Goal: Task Accomplishment & Management: Manage account settings

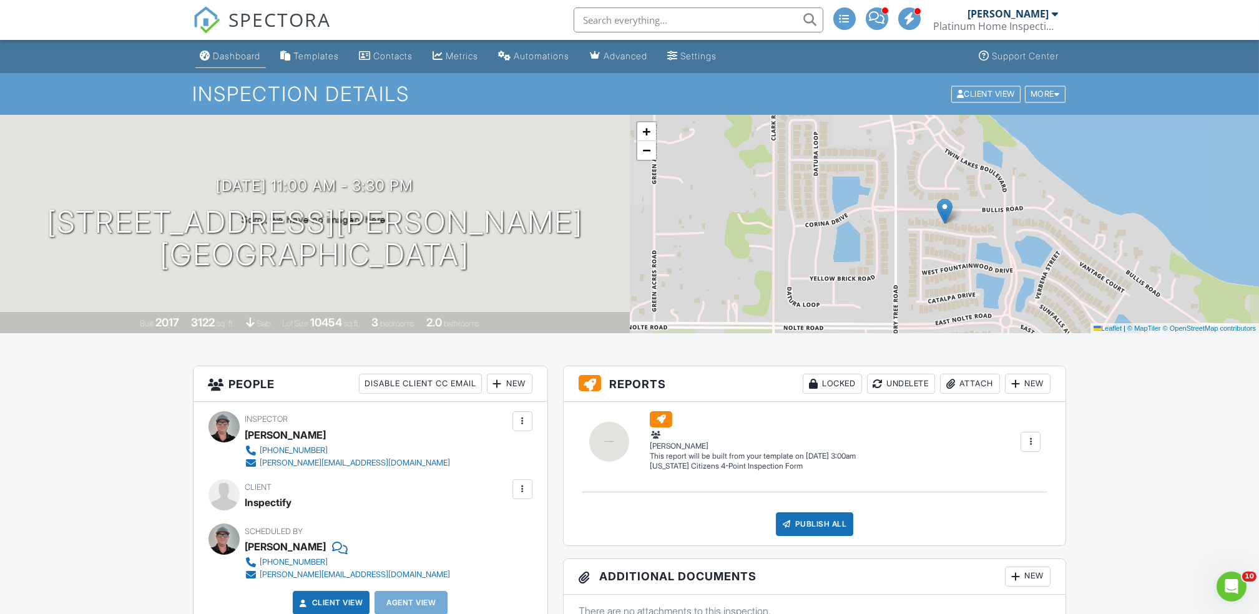
click at [221, 55] on div "Dashboard" at bounding box center [236, 56] width 47 height 11
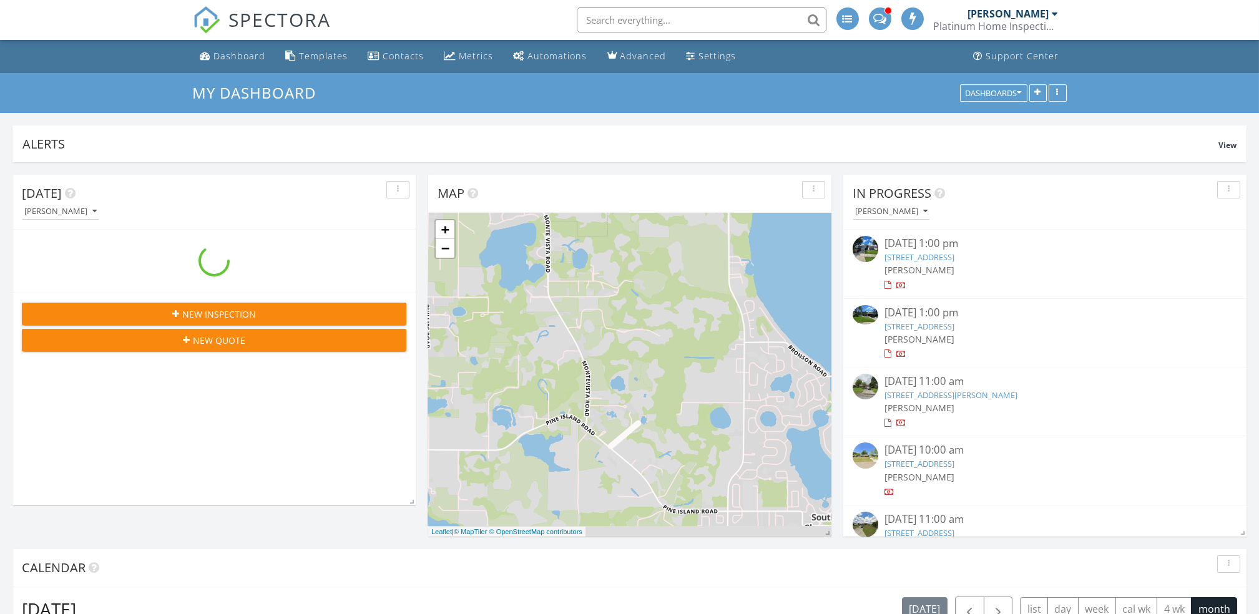
scroll to position [2315, 1284]
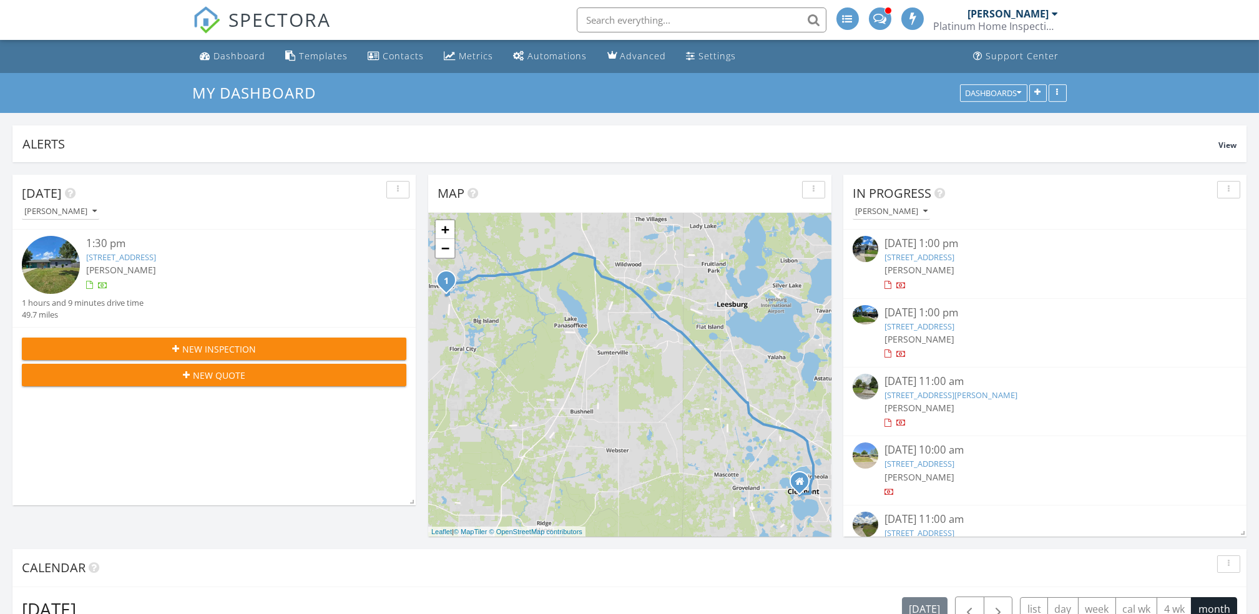
click at [122, 259] on link "614 Eden Dr, Inverness, FL 34452" at bounding box center [121, 256] width 70 height 11
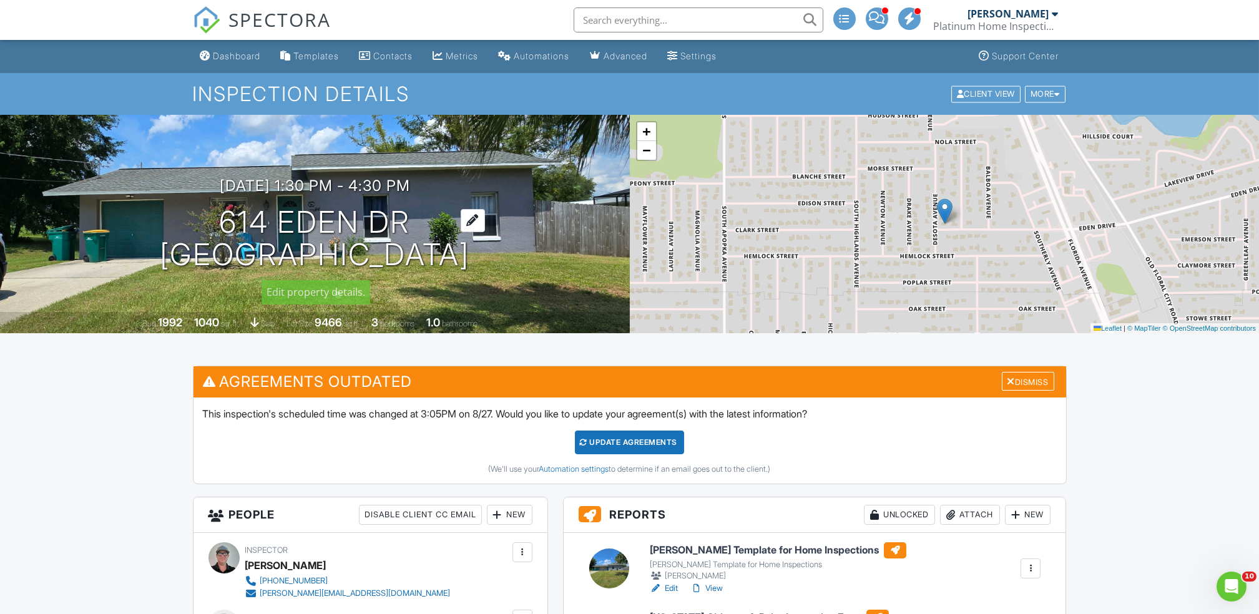
drag, startPoint x: 480, startPoint y: 263, endPoint x: 217, endPoint y: 213, distance: 268.0
click at [217, 213] on h1 "614 Eden Dr Inverness, FL 34452" at bounding box center [314, 239] width 309 height 66
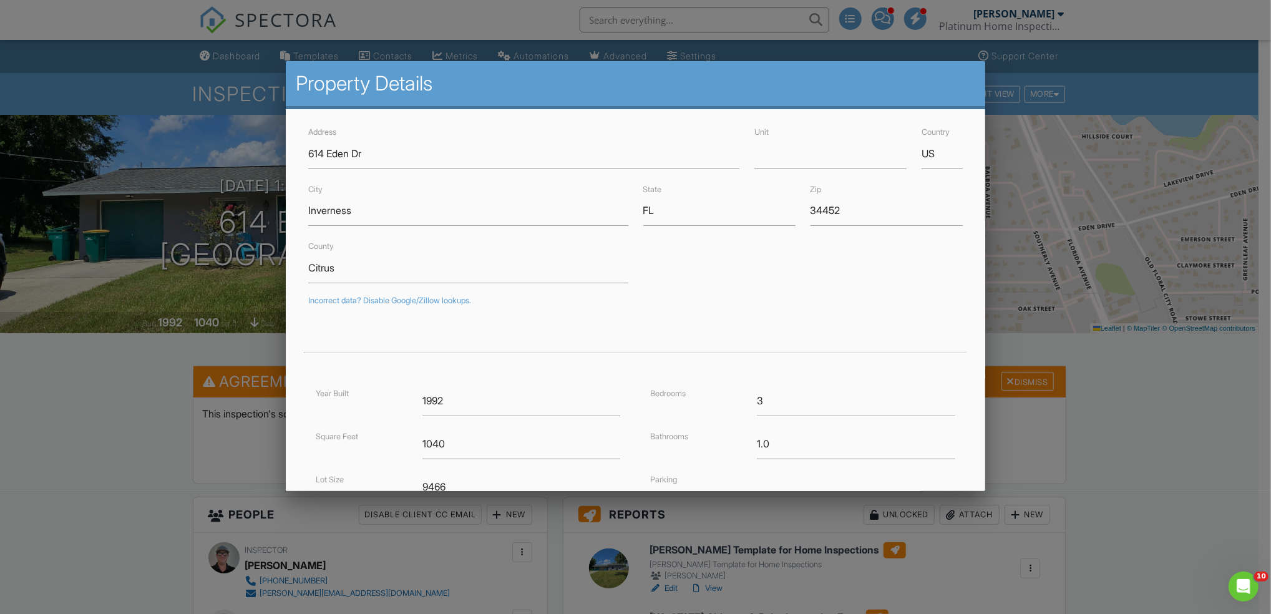
click at [26, 522] on div at bounding box center [635, 321] width 1271 height 767
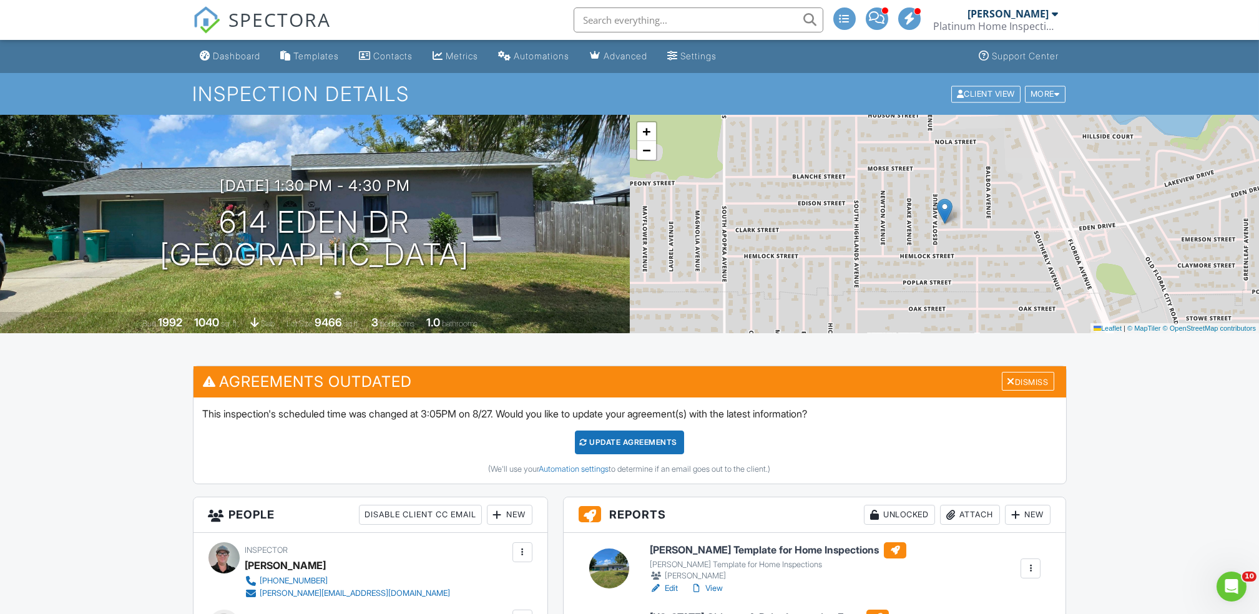
click at [967, 509] on div "Attach" at bounding box center [970, 515] width 60 height 20
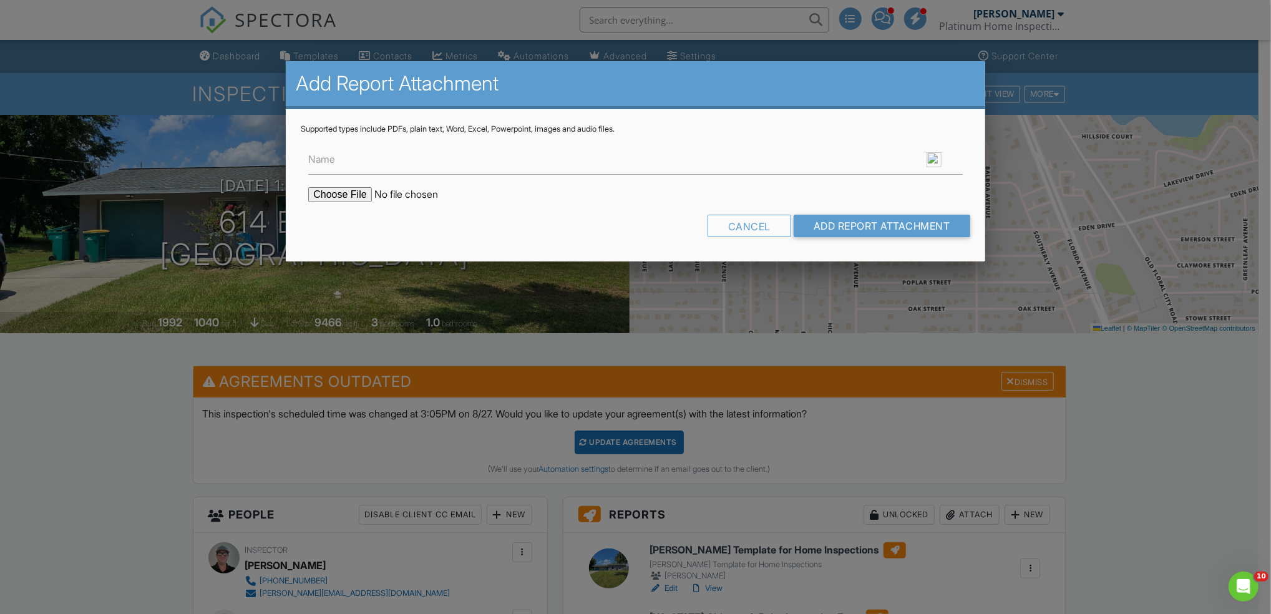
click at [342, 191] on input "file" at bounding box center [414, 194] width 212 height 15
type input "C:\fakepath\Buildchek - 614 Eden Dr, Inverness, FL 34452.pdf"
click at [870, 226] on input "Add Report Attachment" at bounding box center [882, 226] width 177 height 22
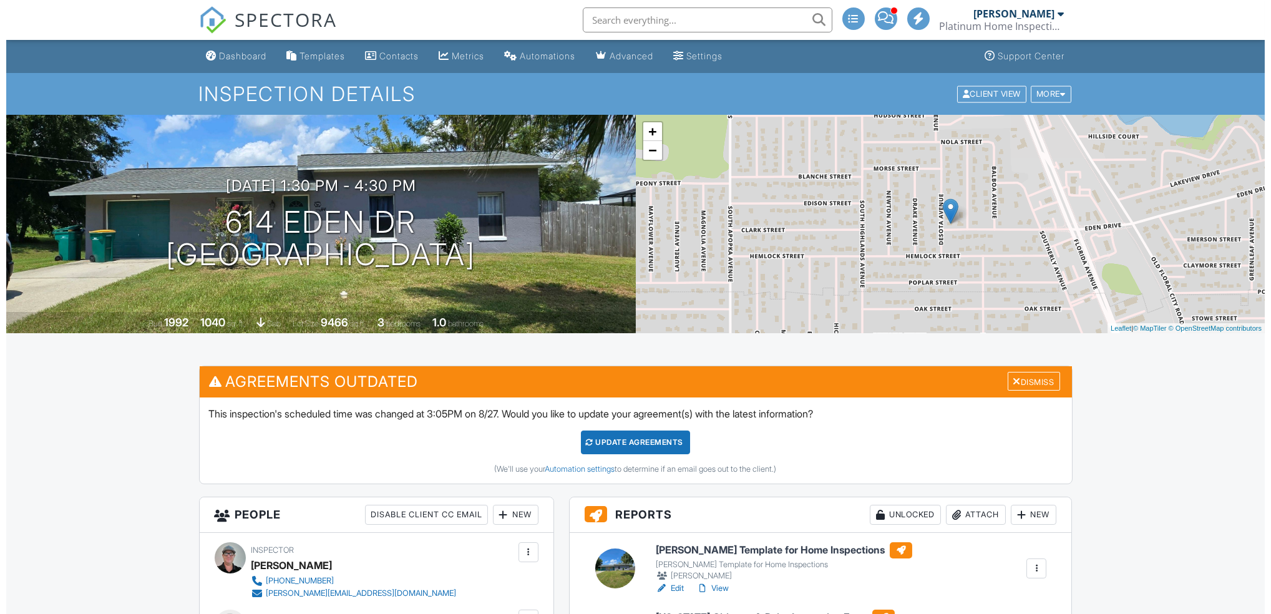
scroll to position [402, 0]
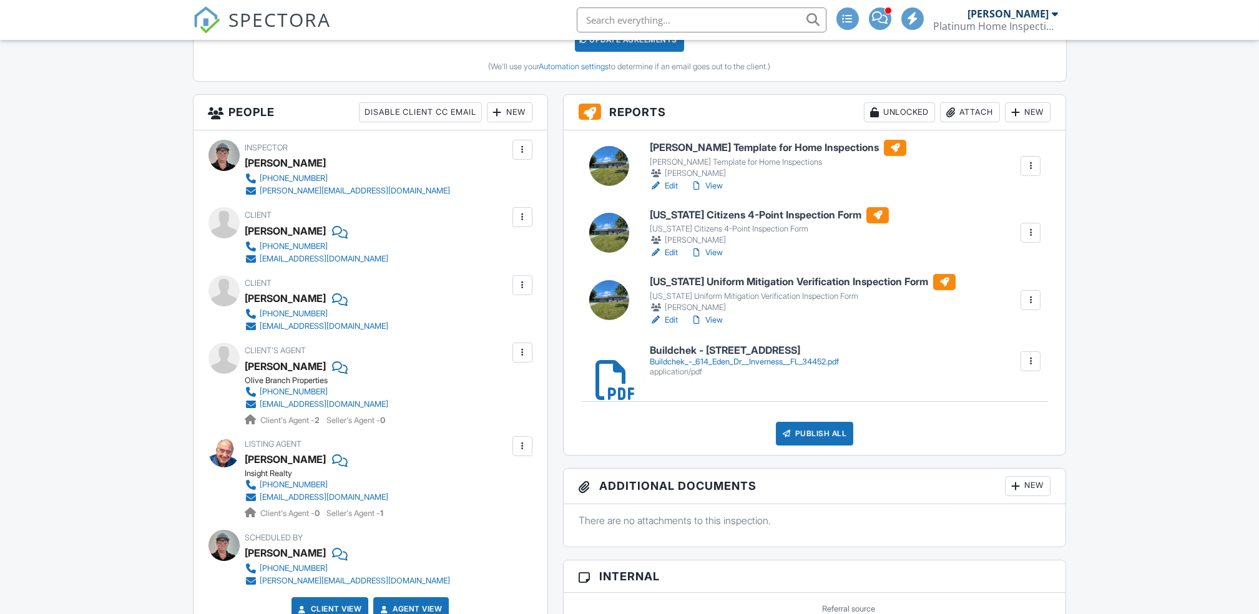
click at [817, 431] on div "Publish All" at bounding box center [815, 434] width 78 height 24
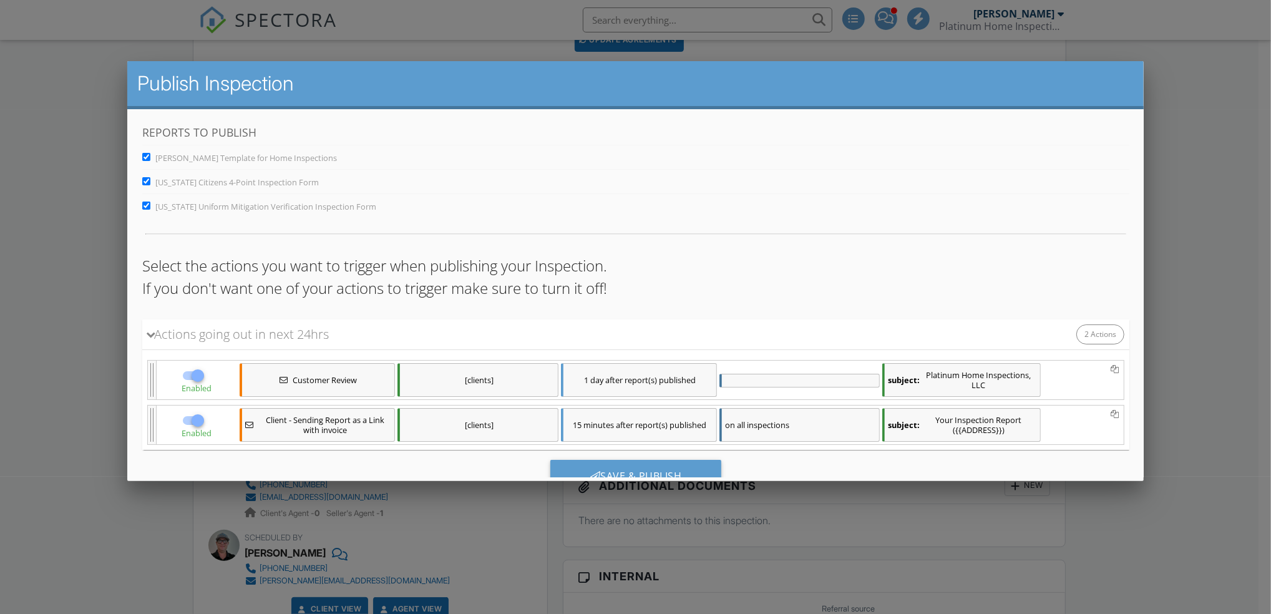
scroll to position [0, 0]
click at [817, 432] on div "on all inspections" at bounding box center [799, 425] width 161 height 34
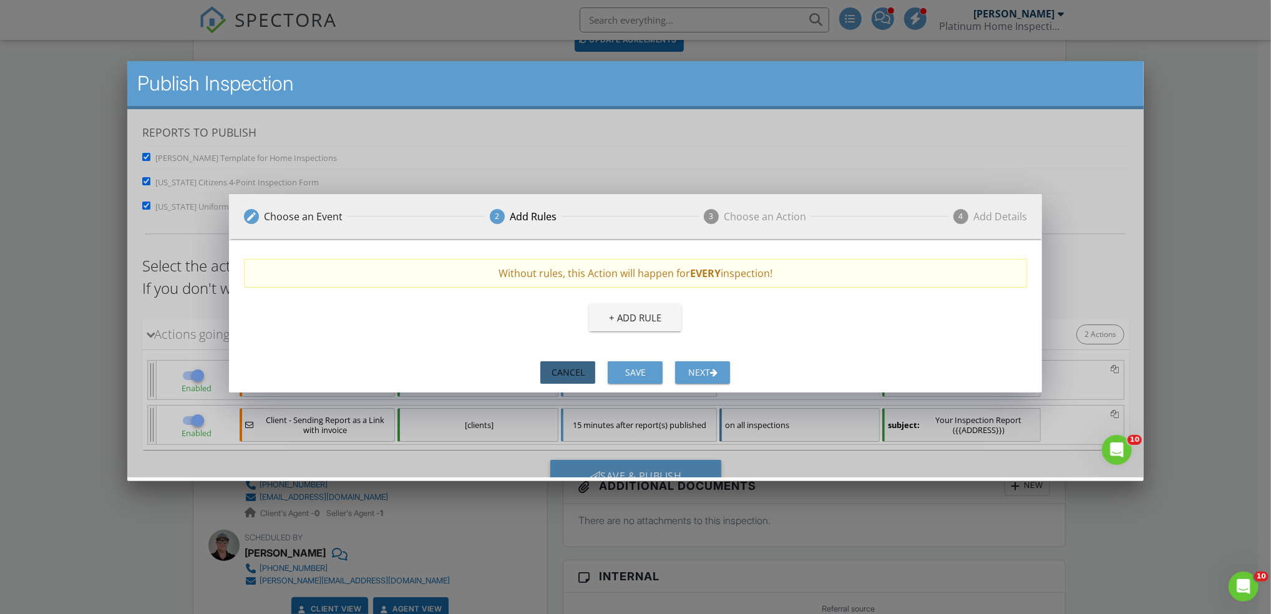
click at [557, 369] on div "Cancel" at bounding box center [567, 372] width 35 height 13
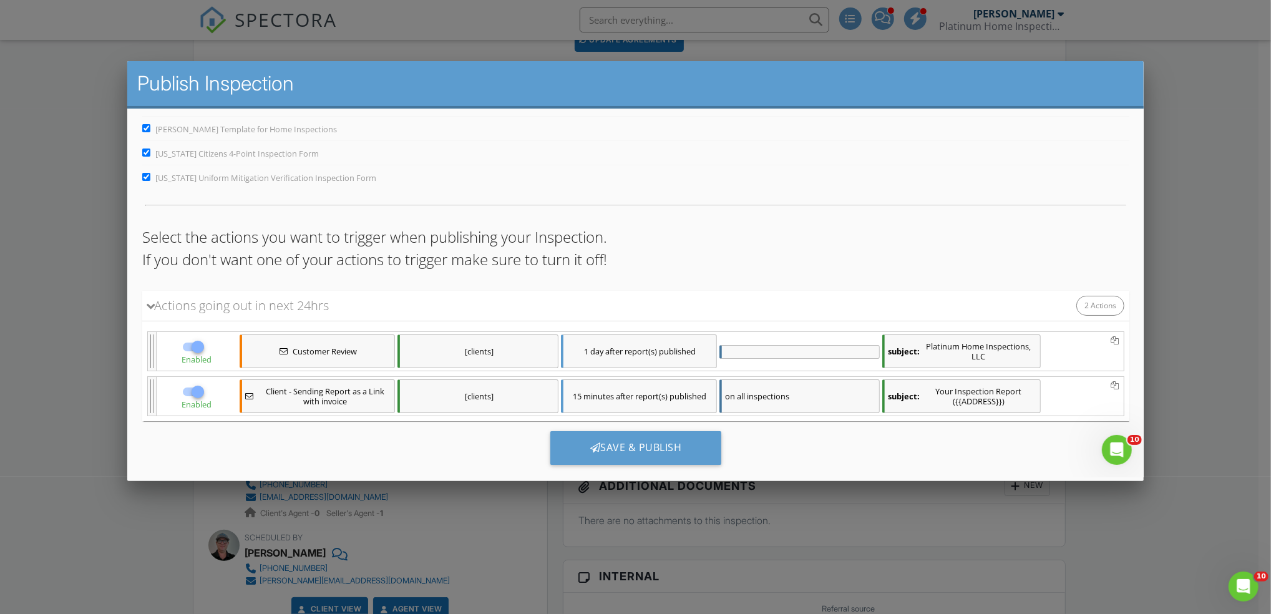
scroll to position [51, 0]
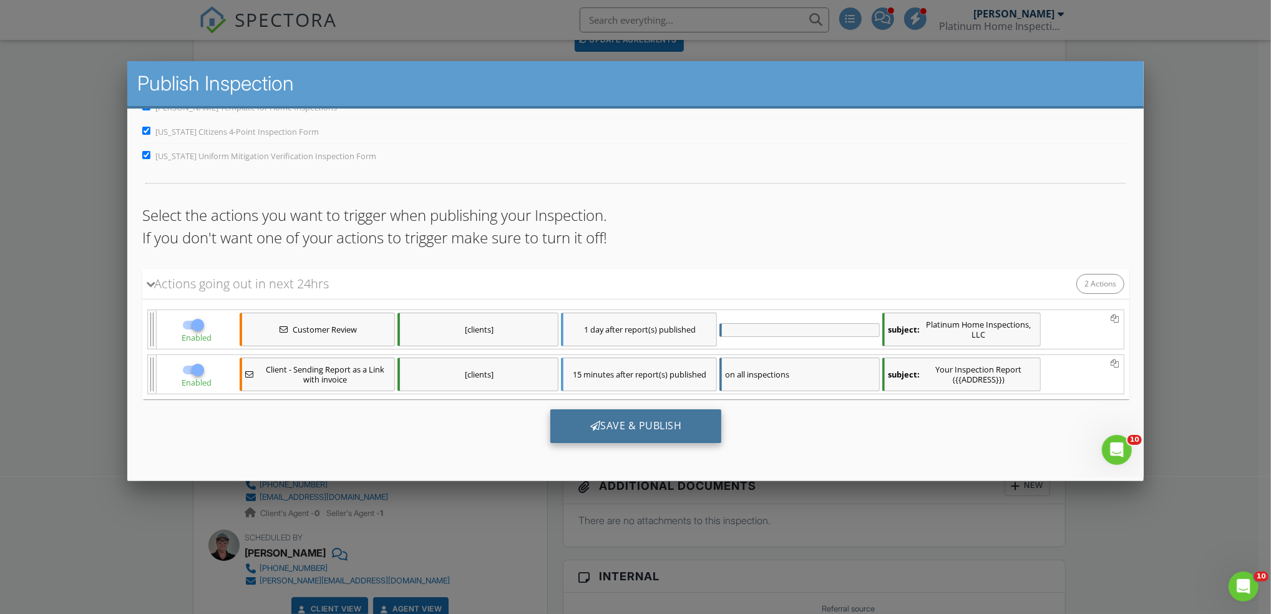
click at [638, 429] on div "Save & Publish" at bounding box center [636, 426] width 172 height 34
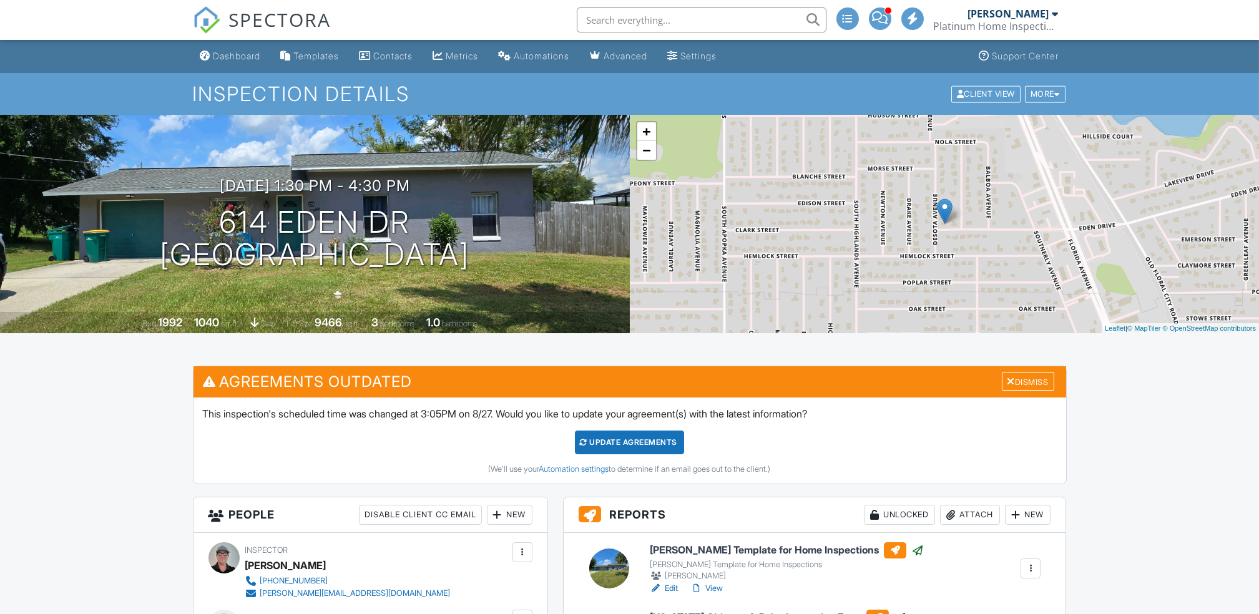
click at [223, 62] on link "Dashboard" at bounding box center [230, 56] width 71 height 23
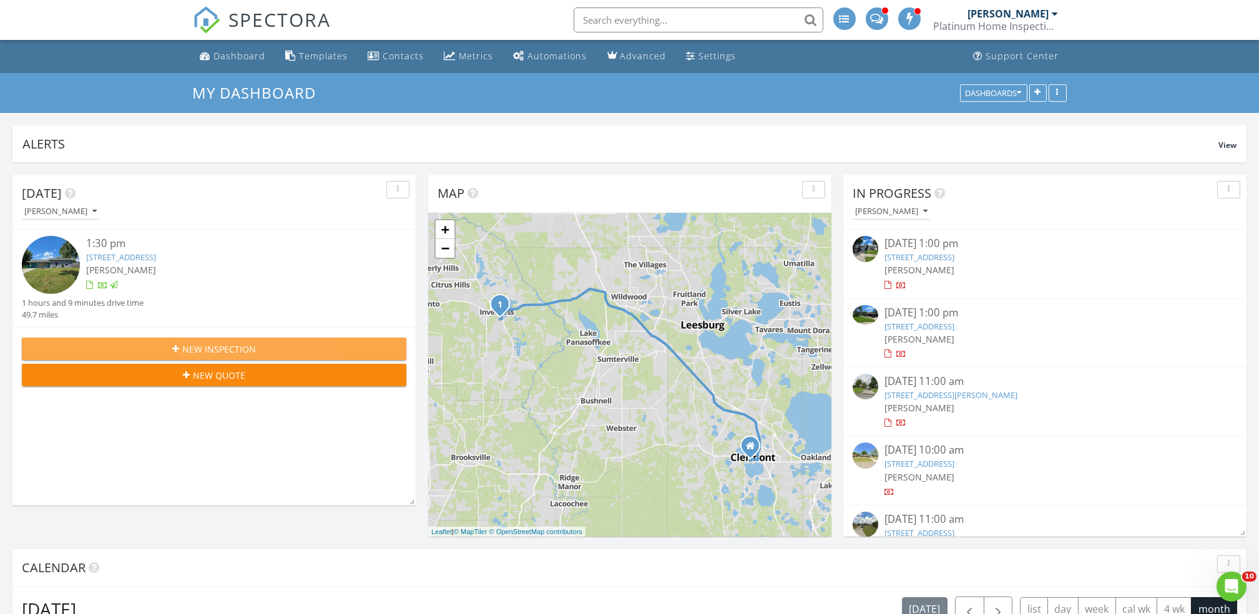
click at [193, 350] on span "New Inspection" at bounding box center [219, 349] width 74 height 13
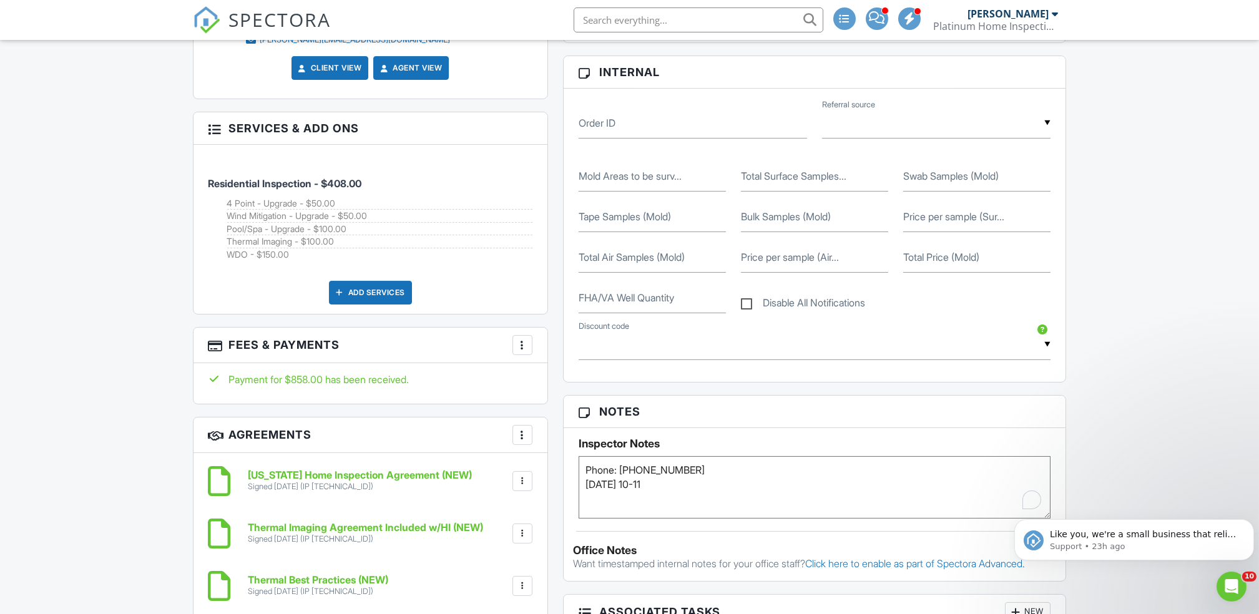
click at [585, 469] on textarea "Phone: 407-864-3325" at bounding box center [814, 487] width 472 height 62
type textarea "WDO Phone: 407-864-3325 Wednesday 10-11"
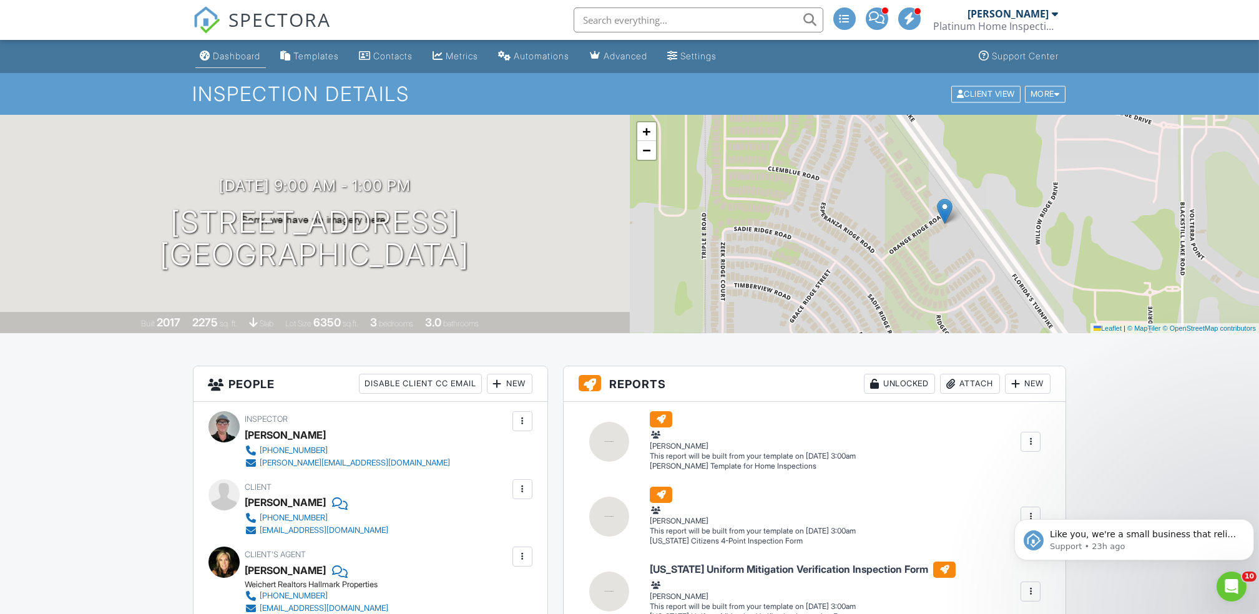
click at [230, 47] on link "Dashboard" at bounding box center [230, 56] width 71 height 23
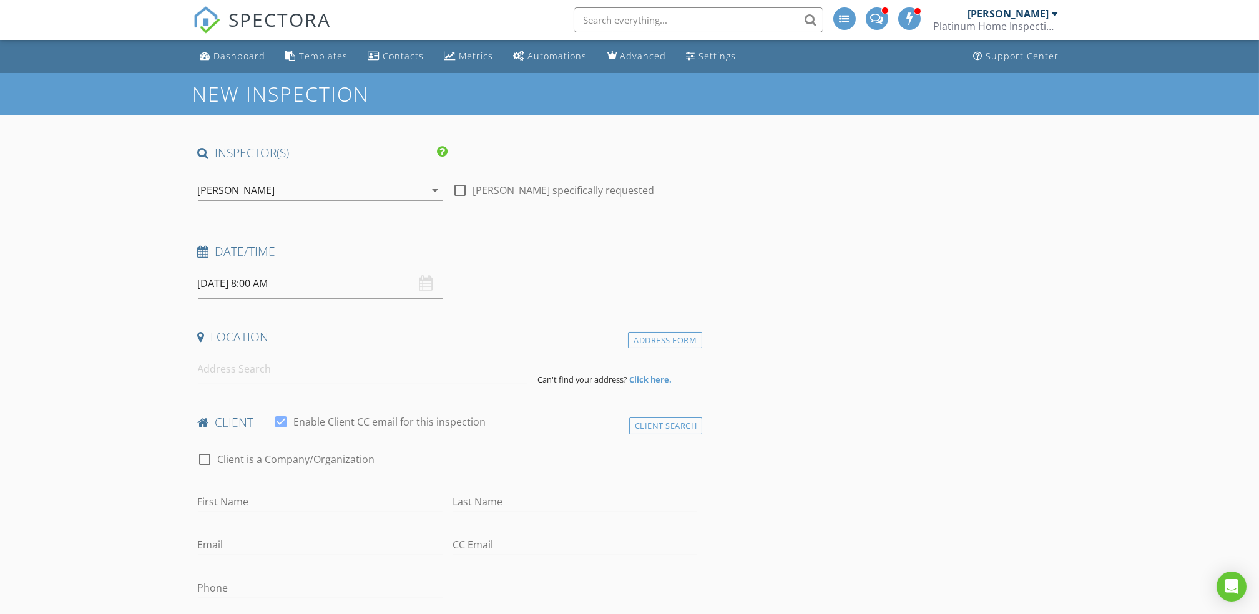
drag, startPoint x: 216, startPoint y: 391, endPoint x: 236, endPoint y: 359, distance: 37.4
click at [236, 359] on input at bounding box center [362, 369] width 329 height 31
paste input "10043 SW 202nd Cir Dunnellon, Florida 34431"
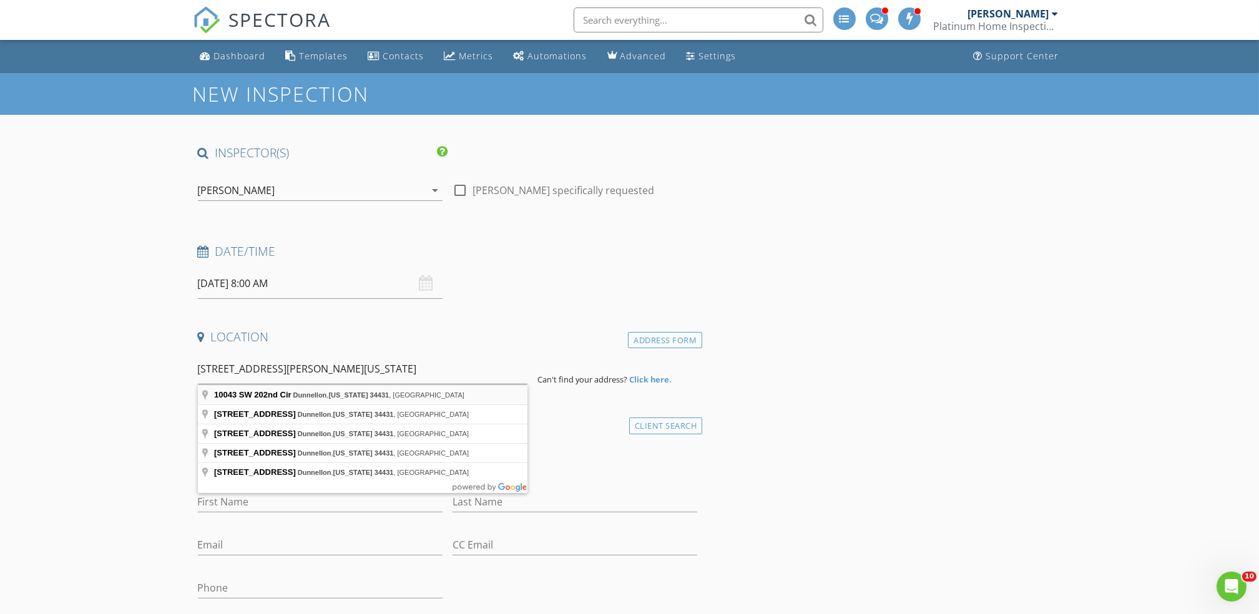
type input "10043 SW 202nd Cir, Dunnellon, Florida 34431, USA"
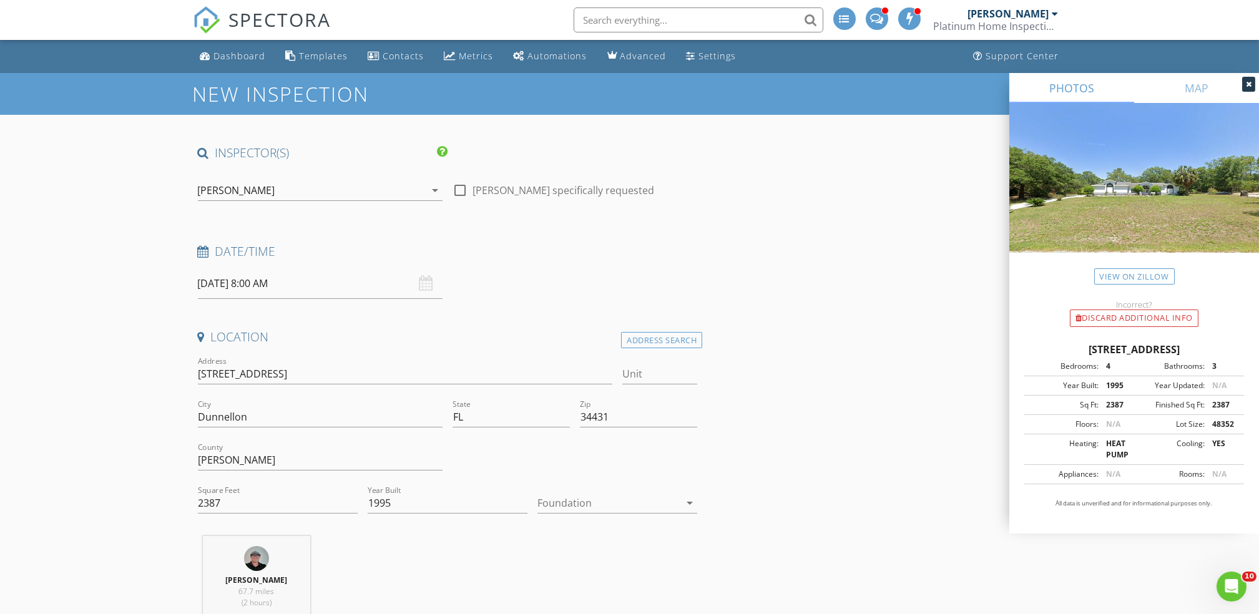
click at [591, 501] on div at bounding box center [608, 503] width 142 height 20
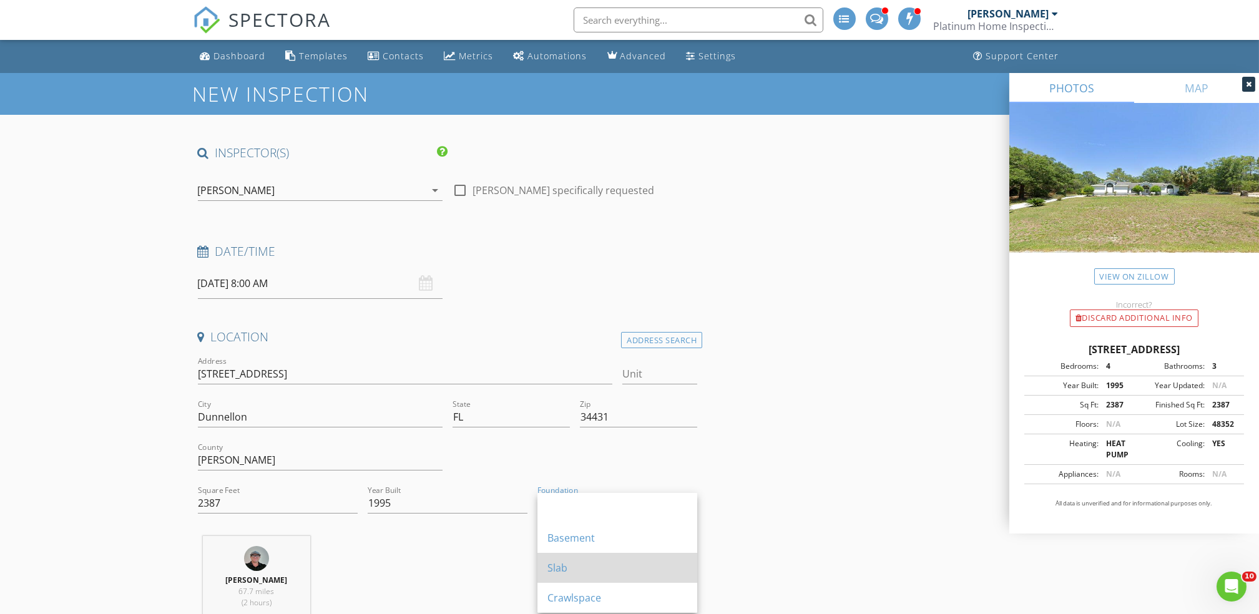
click at [562, 567] on div "Slab" at bounding box center [617, 567] width 140 height 15
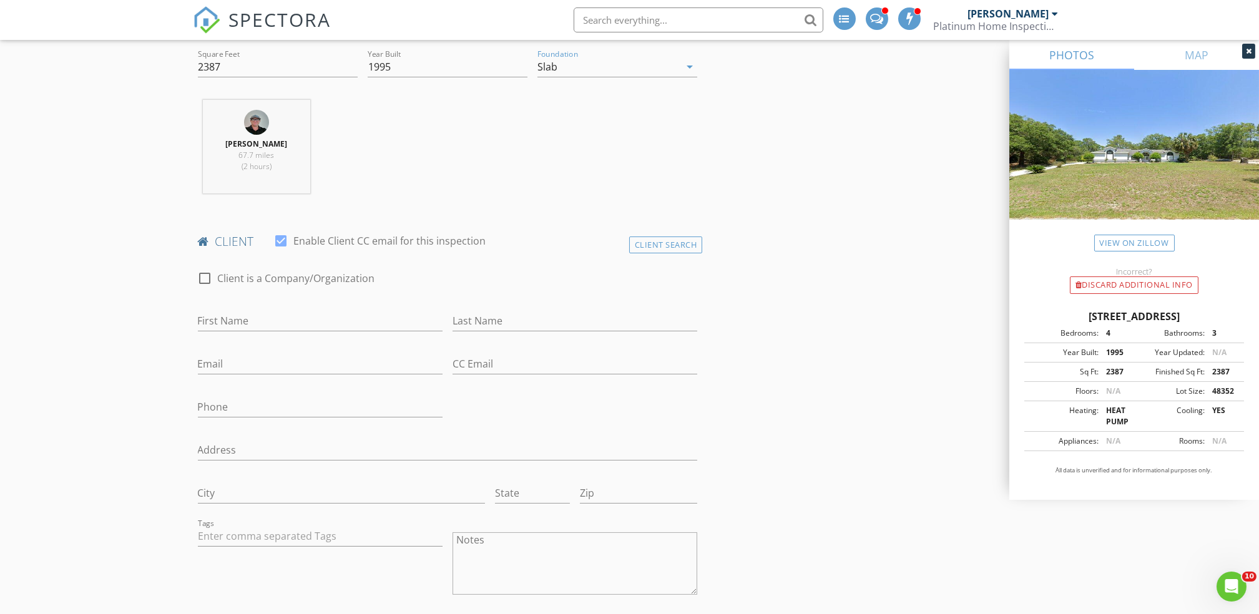
scroll to position [468, 0]
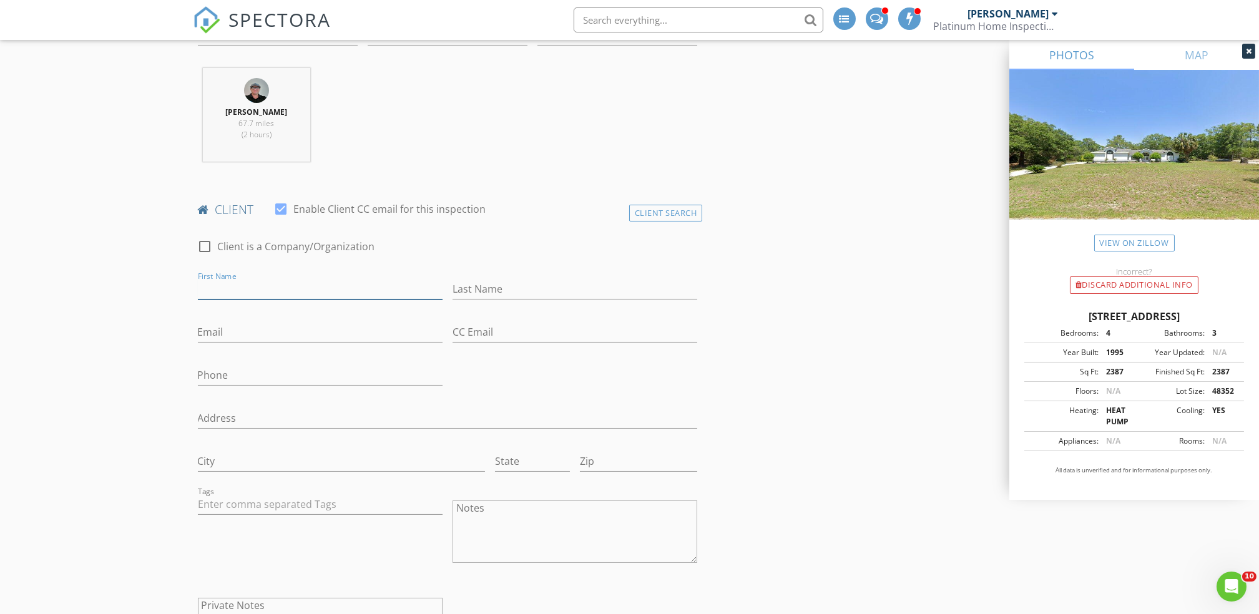
click at [253, 293] on input "First Name" at bounding box center [320, 289] width 245 height 21
type input "Inspectify"
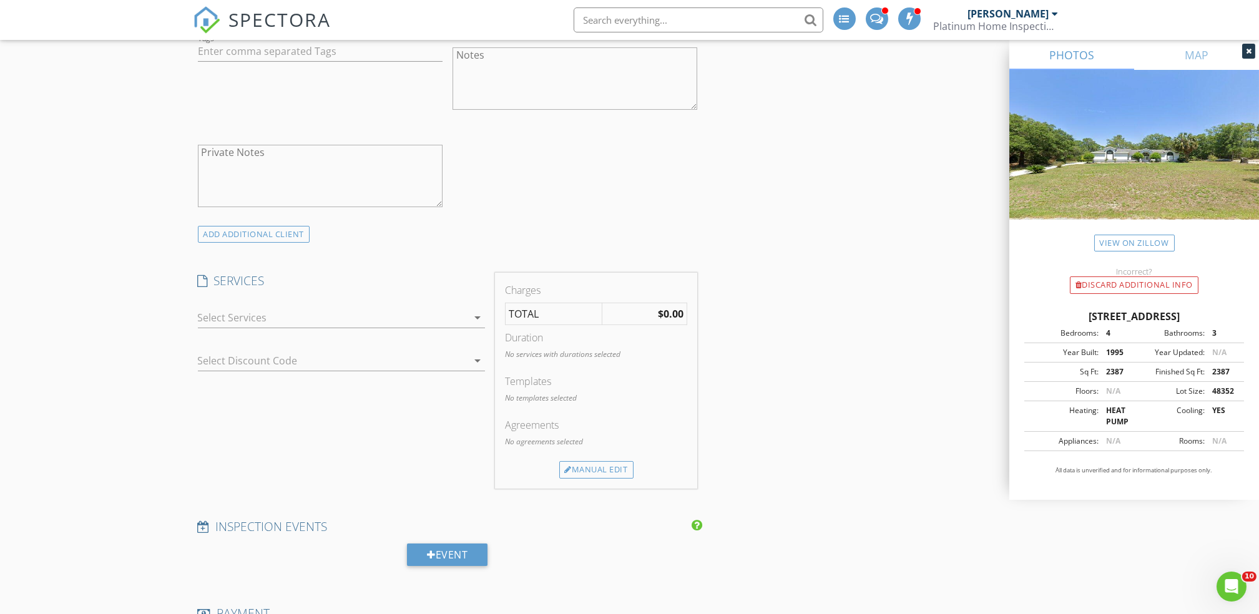
scroll to position [927, 0]
click at [258, 311] on div at bounding box center [333, 311] width 270 height 20
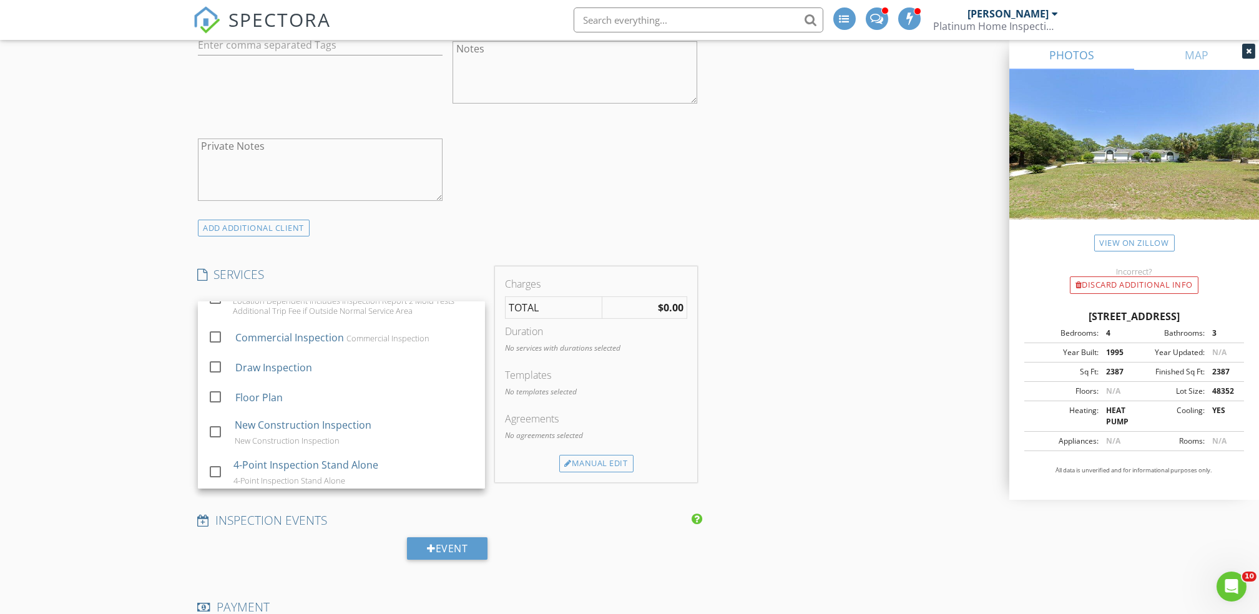
scroll to position [411, 0]
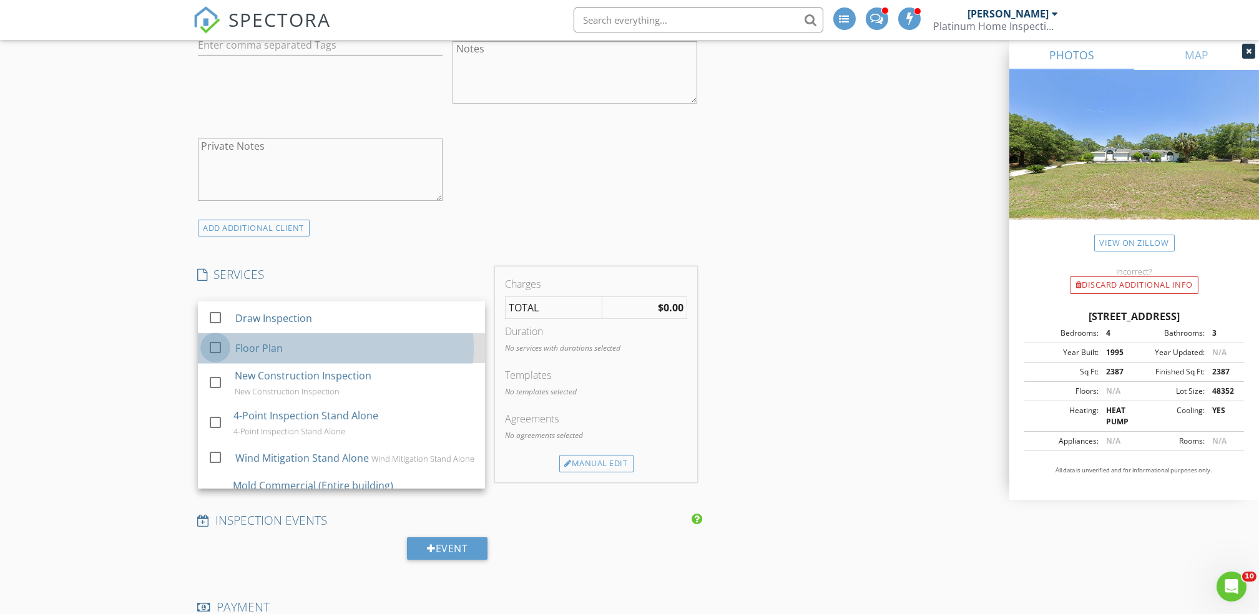
click at [210, 351] on div at bounding box center [215, 347] width 21 height 21
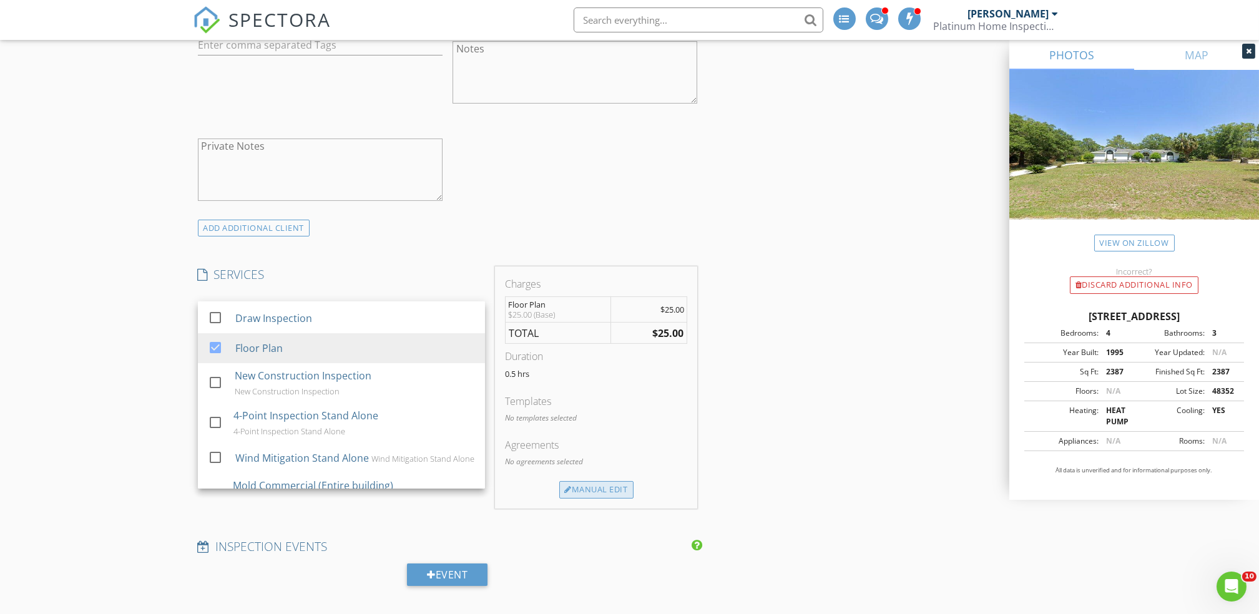
click at [600, 485] on div "Manual Edit" at bounding box center [596, 489] width 74 height 17
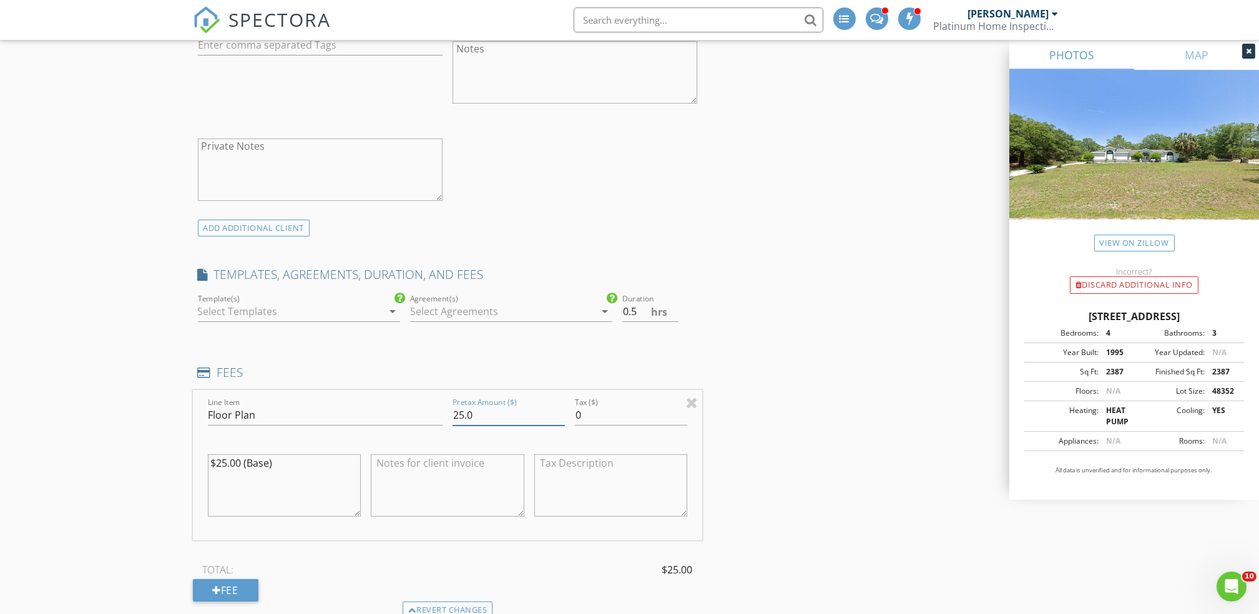
click at [465, 412] on input "25.0" at bounding box center [508, 415] width 112 height 21
type input "68.0"
click at [773, 405] on div "INSPECTOR(S) check_box John Bolderson PRIMARY John Bolderson arrow_drop_down ch…" at bounding box center [630, 573] width 874 height 2710
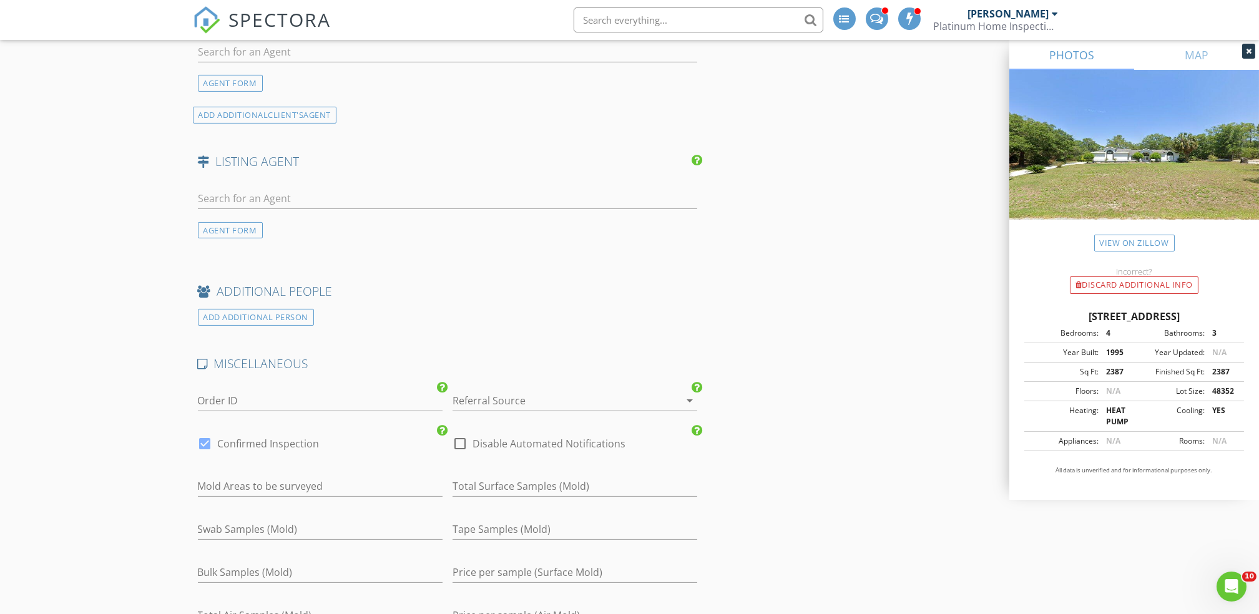
scroll to position [1832, 0]
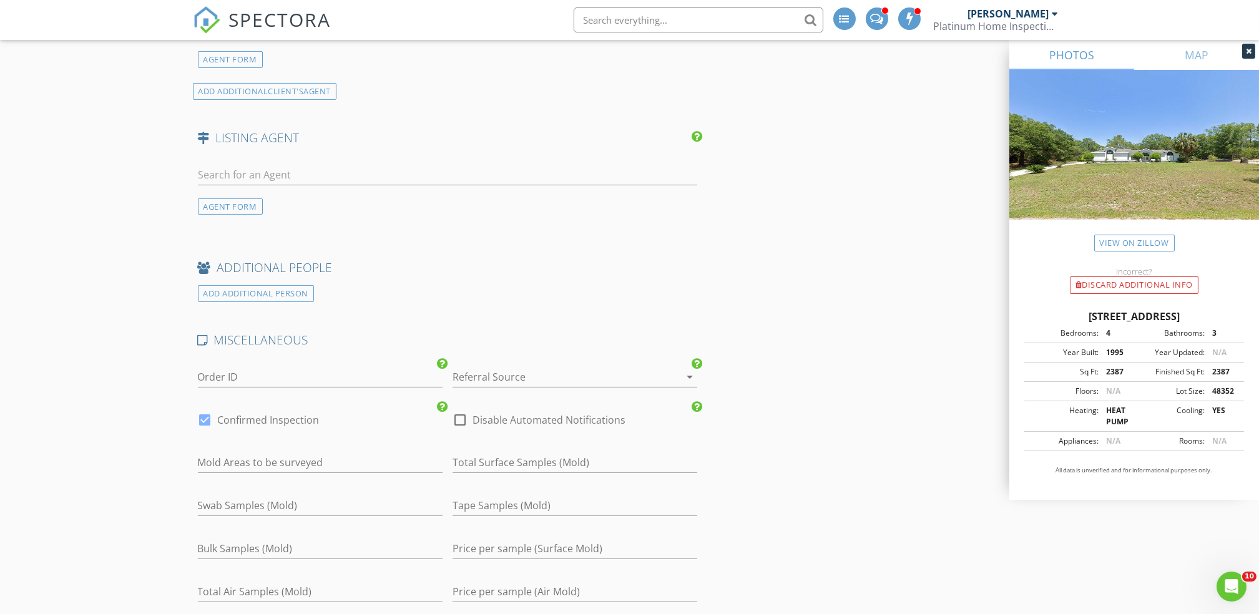
click at [524, 382] on div at bounding box center [557, 377] width 210 height 20
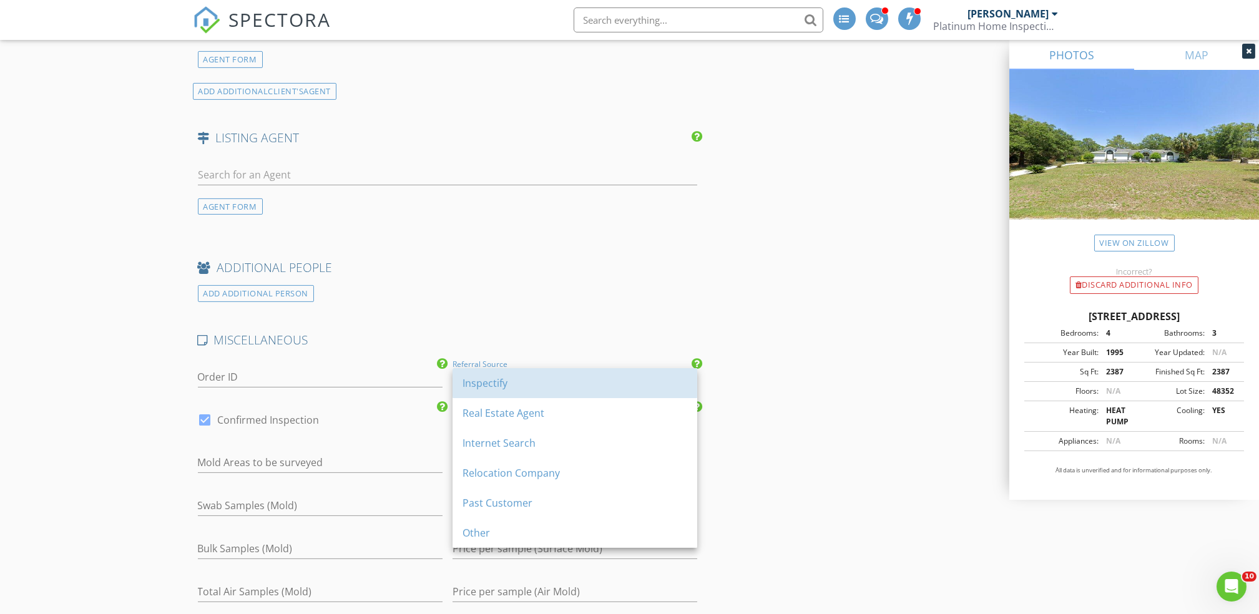
click at [524, 382] on div "Inspectify" at bounding box center [574, 383] width 225 height 15
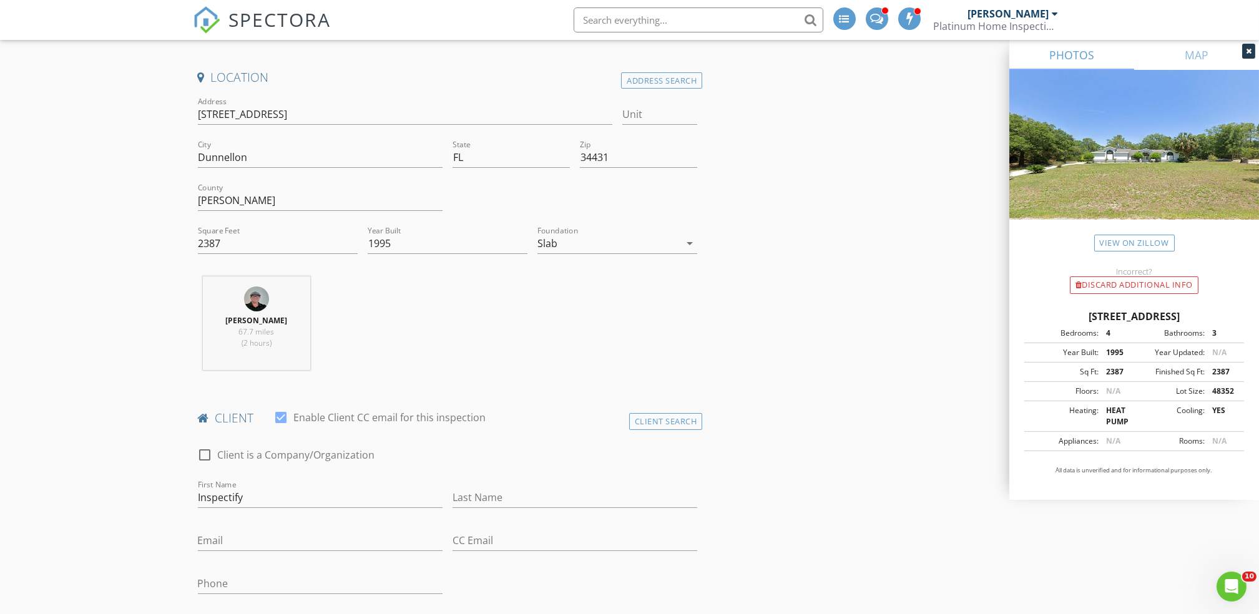
scroll to position [0, 0]
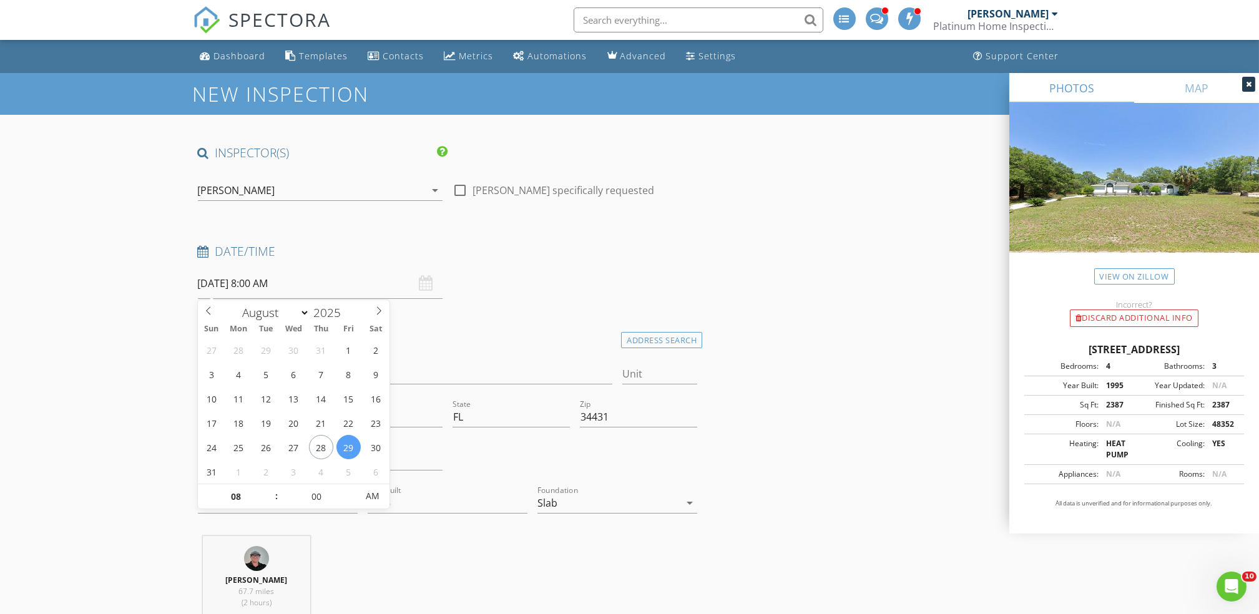
click at [358, 280] on input "08/29/2025 8:00 AM" at bounding box center [320, 283] width 245 height 31
type input "09"
type input "[DATE] 9:00 AM"
click at [271, 487] on span at bounding box center [270, 490] width 9 height 12
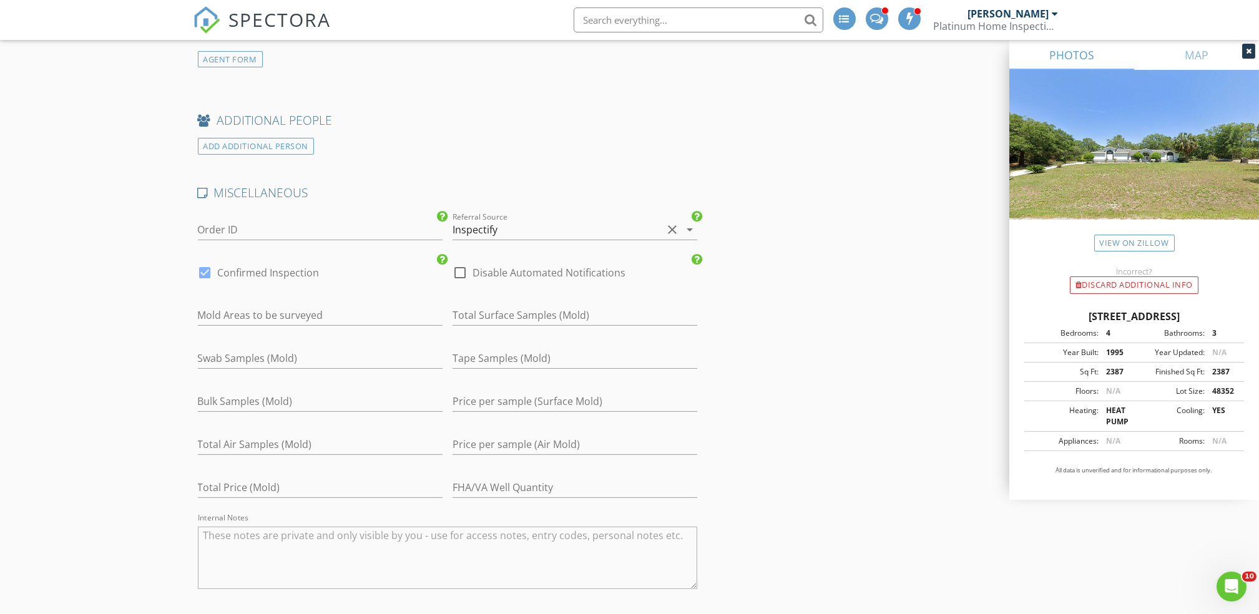
scroll to position [2271, 0]
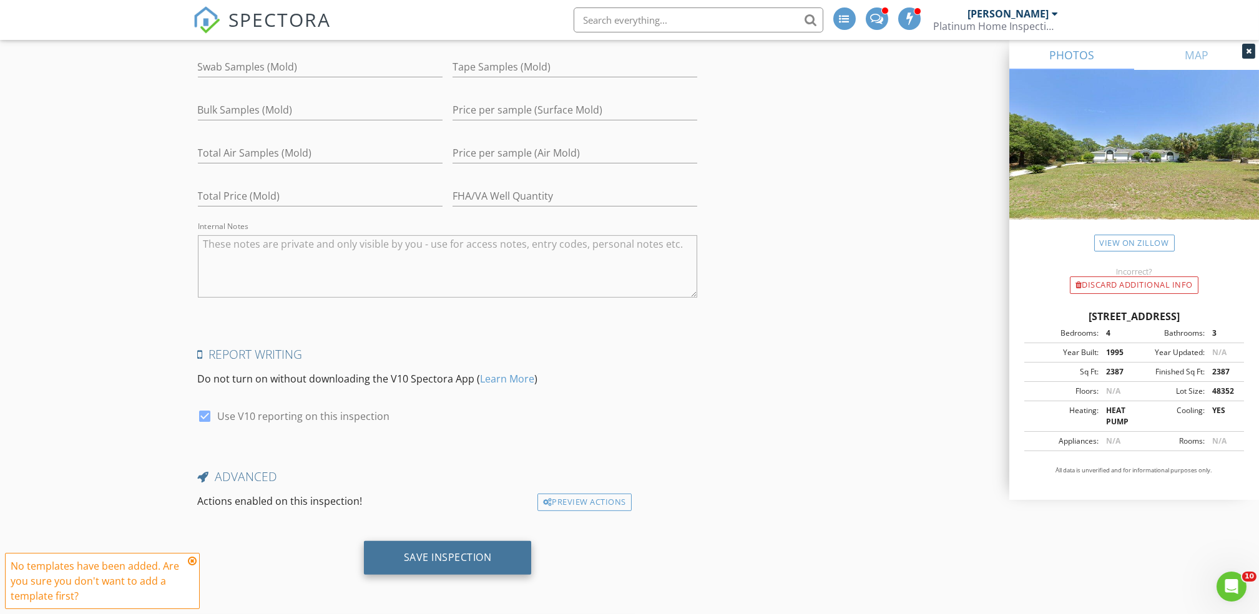
click at [464, 562] on div "Save Inspection" at bounding box center [448, 557] width 88 height 12
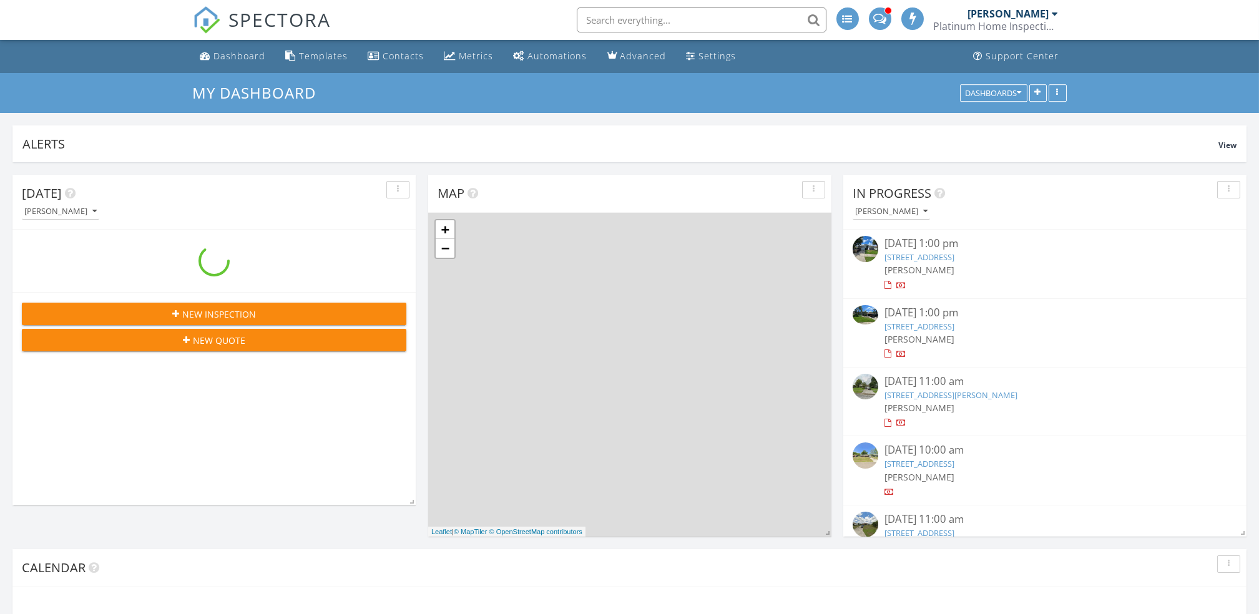
scroll to position [2315, 1284]
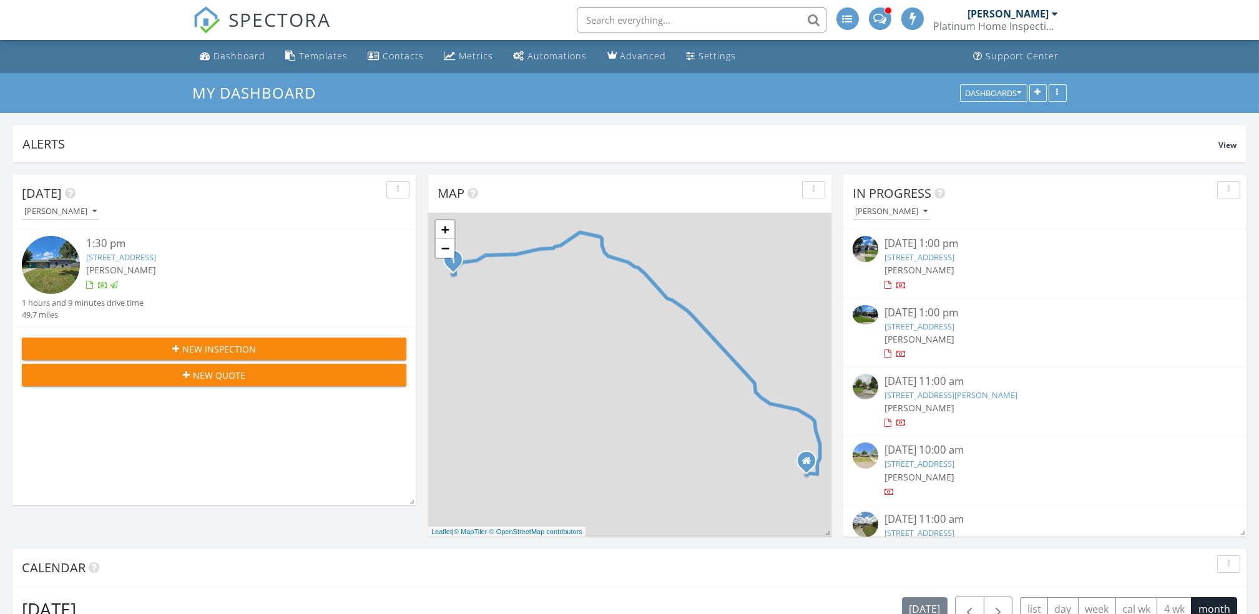
click at [197, 343] on span "New Inspection" at bounding box center [219, 349] width 74 height 13
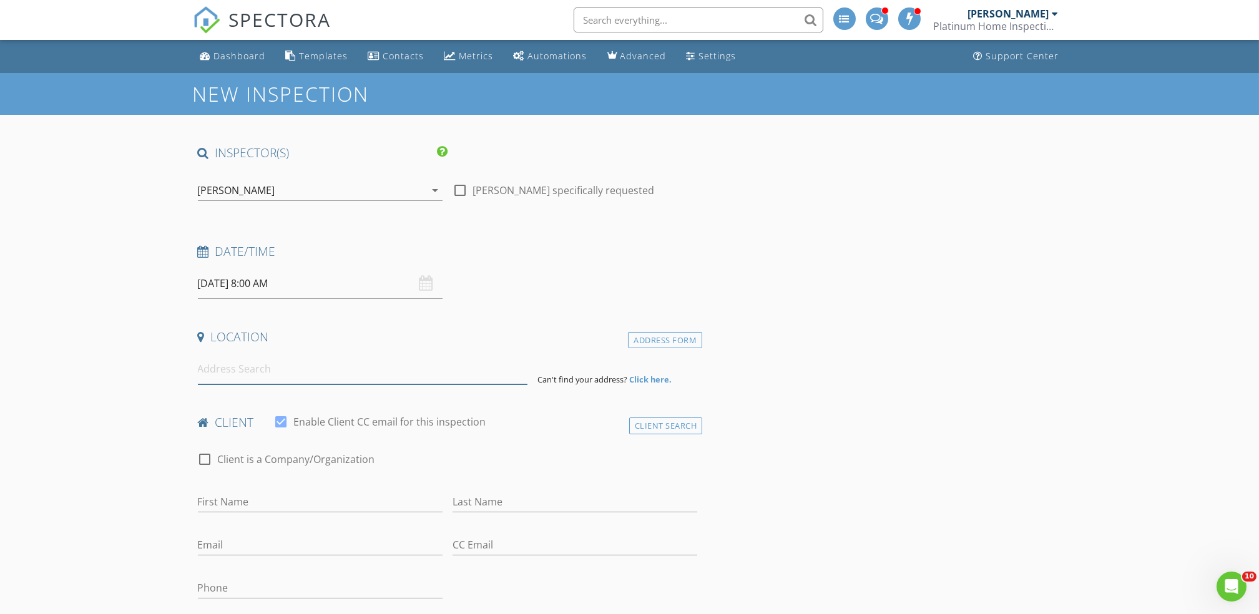
click at [247, 373] on input at bounding box center [362, 369] width 329 height 31
paste input "[STREET_ADDRESS][US_STATE]"
type input "[STREET_ADDRESS][US_STATE]"
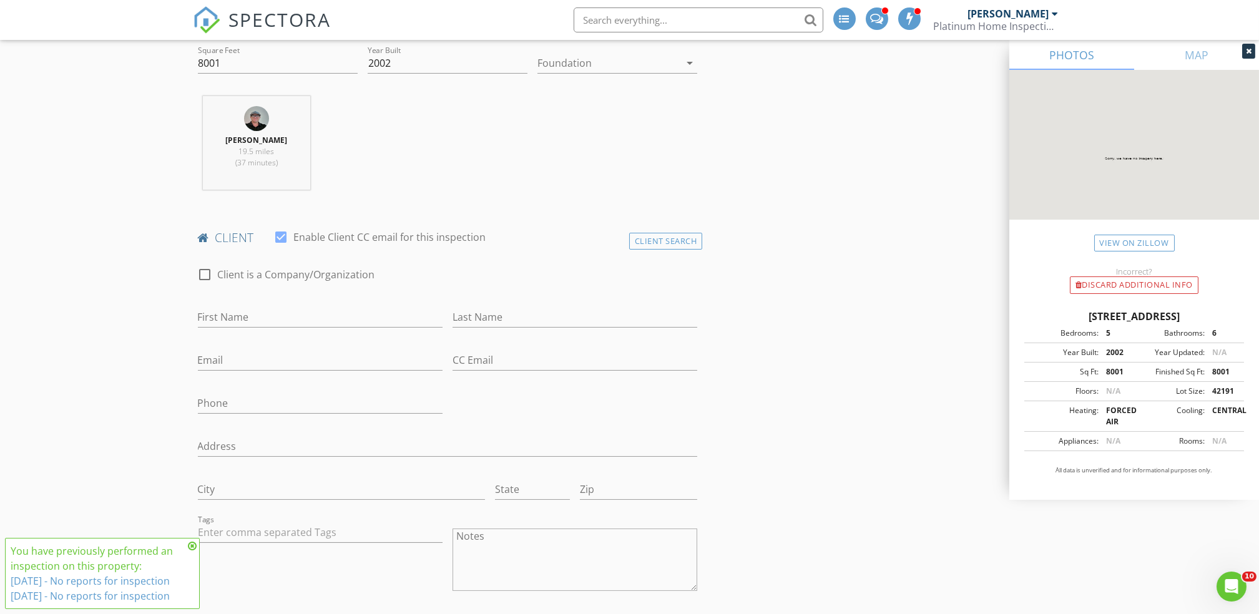
scroll to position [459, 0]
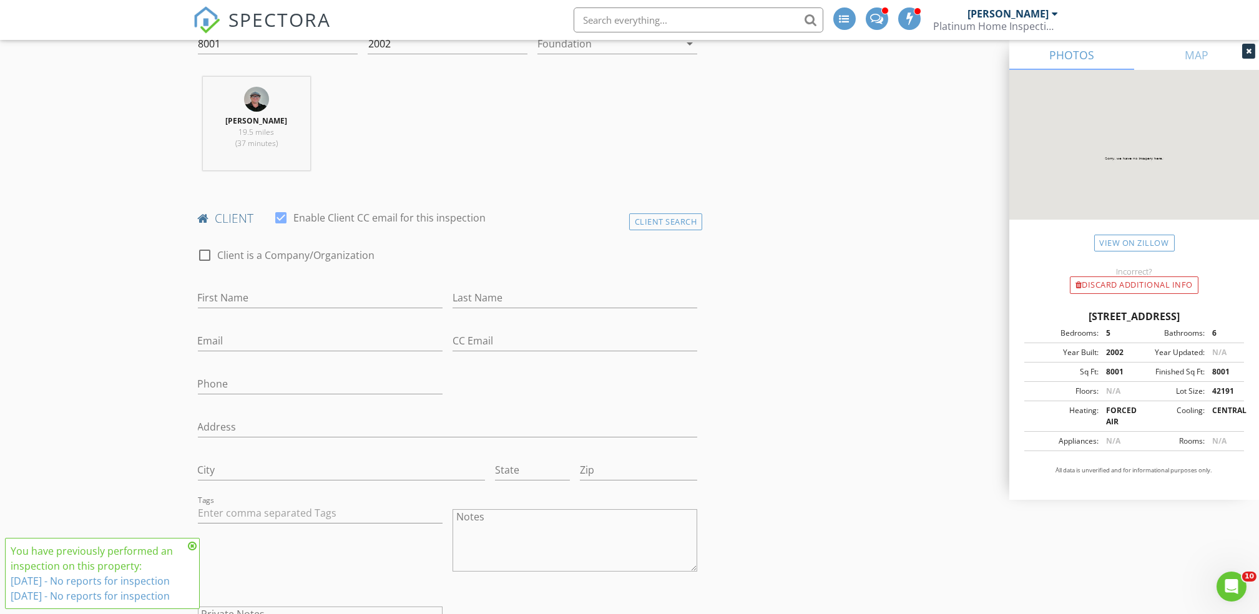
click at [234, 286] on div "First Name" at bounding box center [320, 300] width 245 height 41
click at [234, 291] on input "First Name" at bounding box center [320, 298] width 245 height 21
type input "Inspectify"
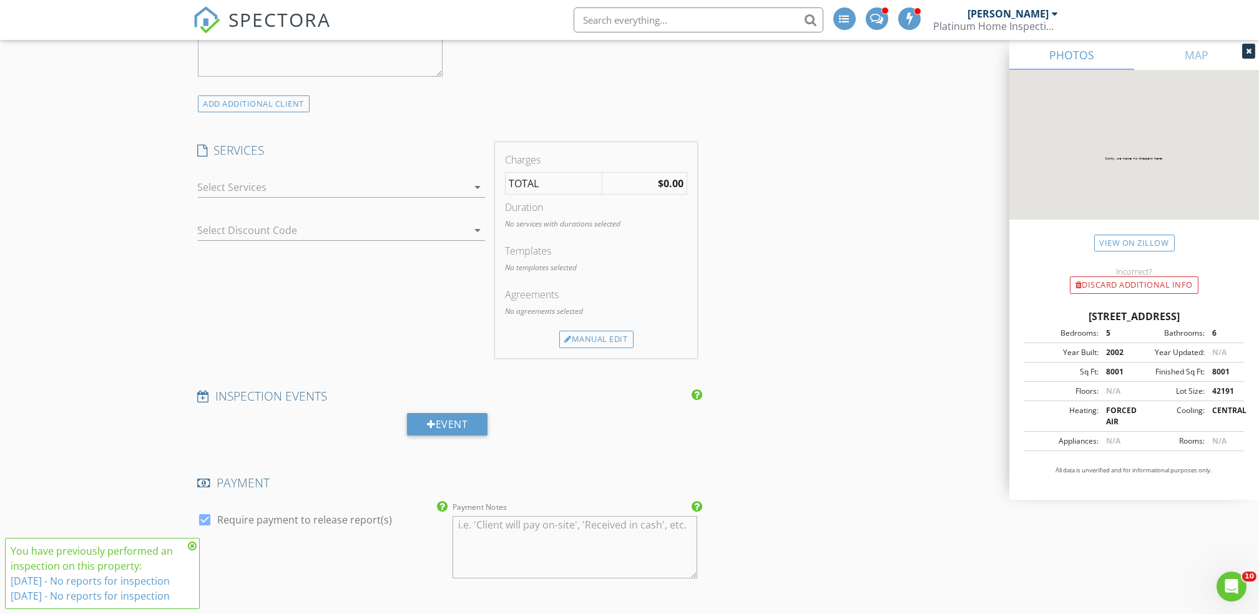
scroll to position [1086, 0]
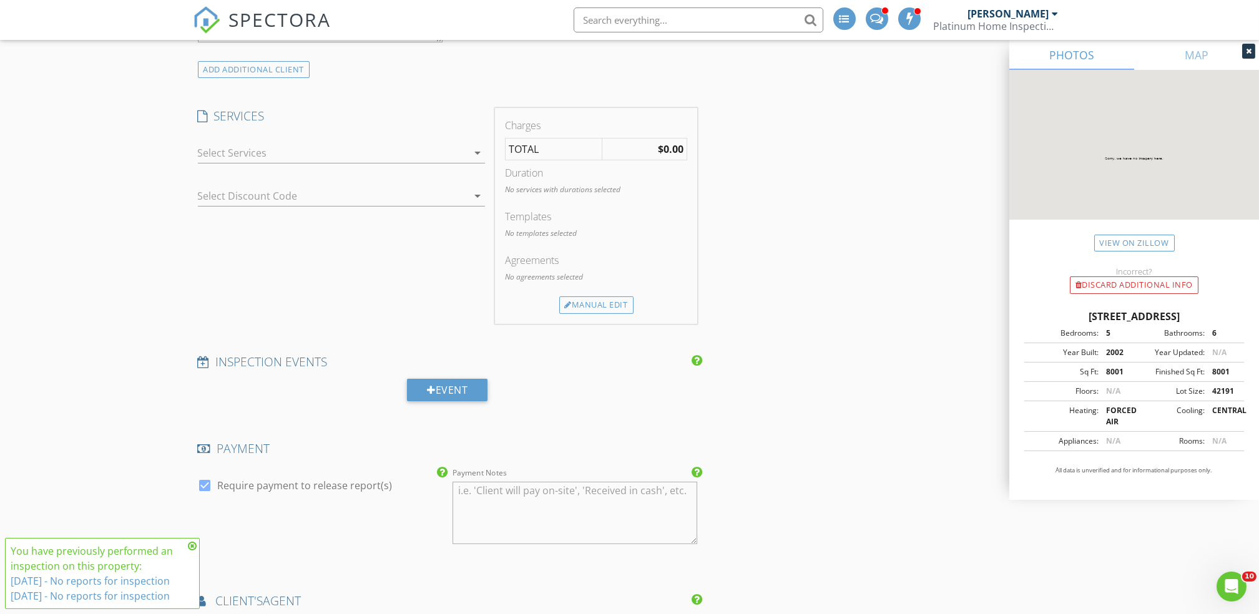
click at [331, 155] on div at bounding box center [333, 153] width 270 height 20
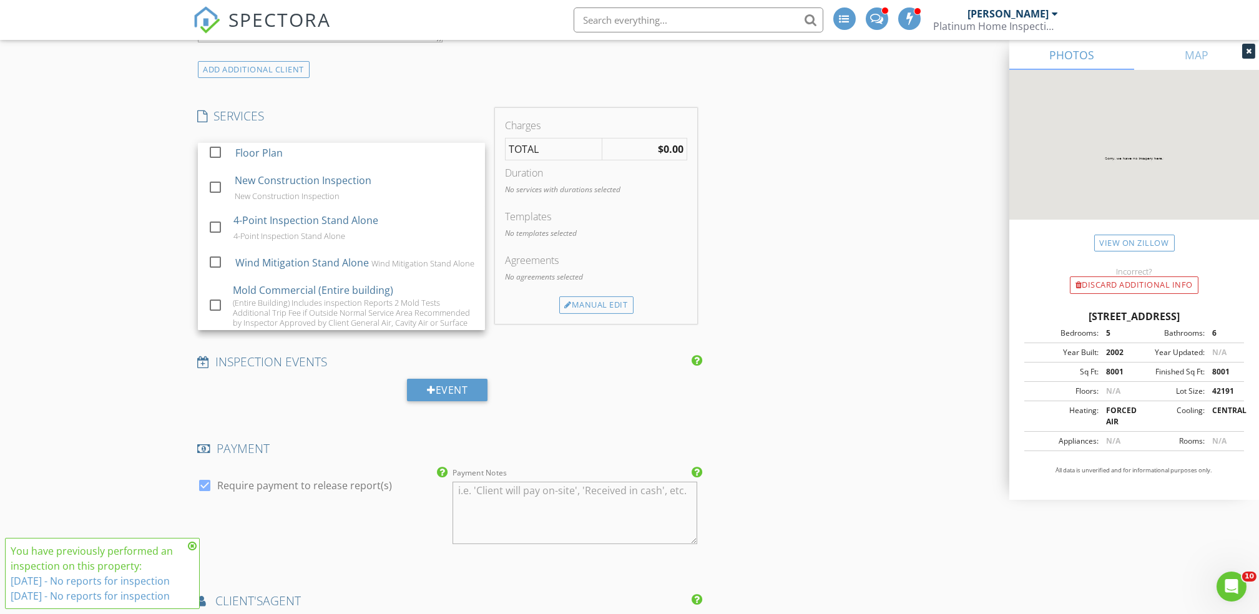
scroll to position [429, 0]
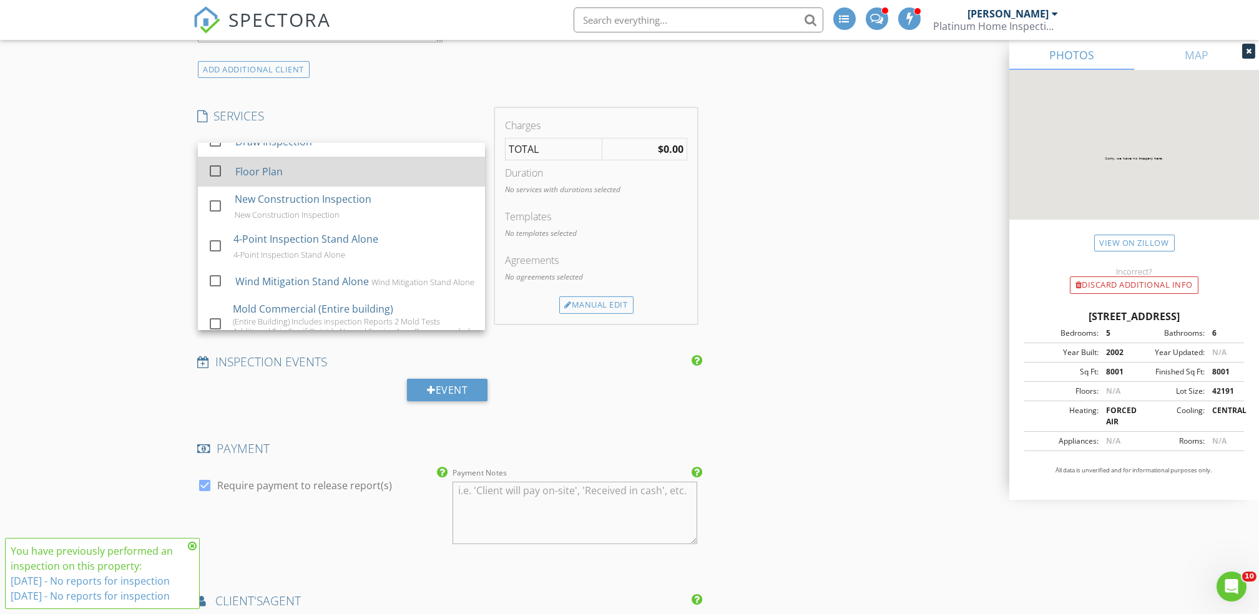
click at [217, 177] on div at bounding box center [215, 170] width 21 height 21
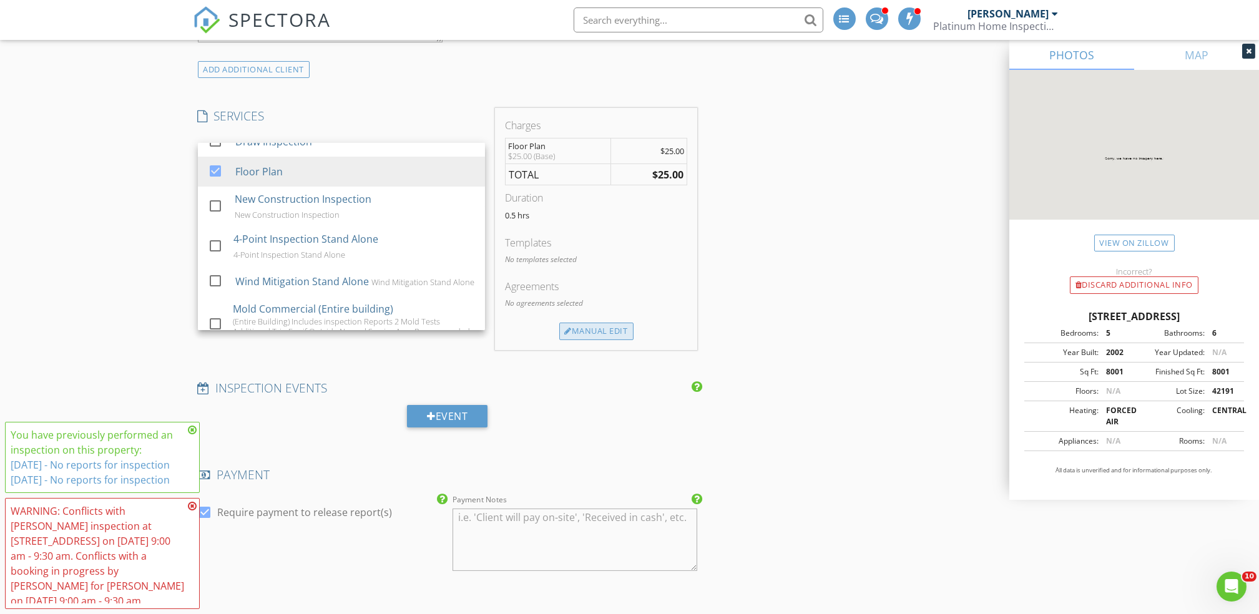
click at [582, 328] on div "Manual Edit" at bounding box center [596, 331] width 74 height 17
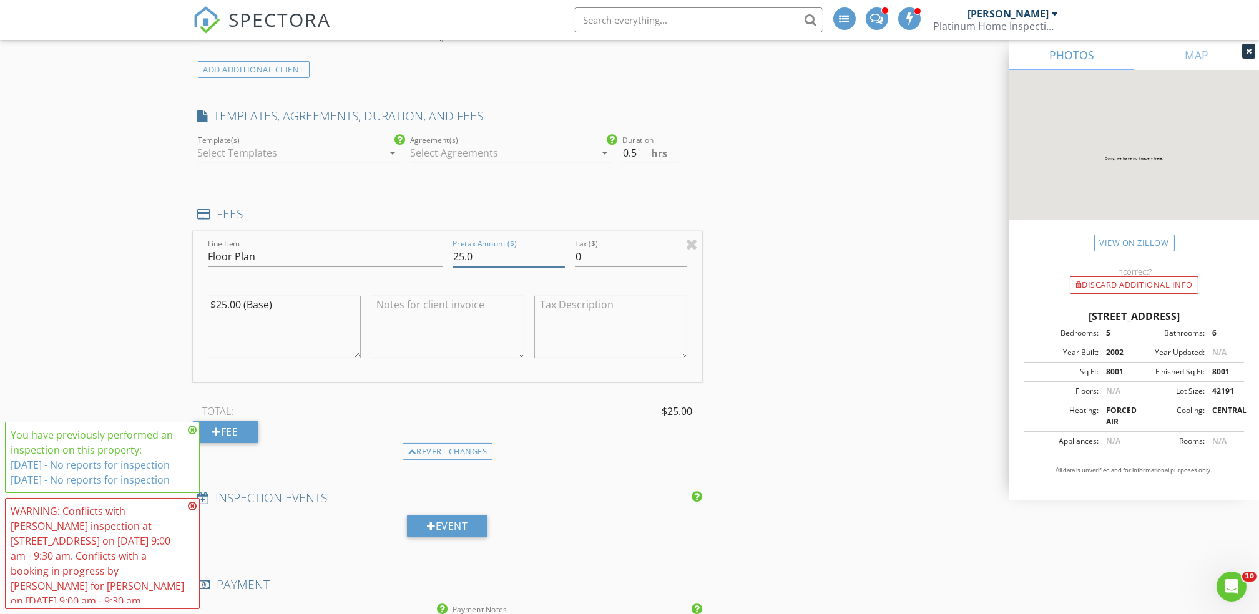
click at [457, 255] on input "25.0" at bounding box center [508, 256] width 112 height 21
type input "85.0"
click at [810, 288] on div "INSPECTOR(S) check_box John Bolderson PRIMARY John Bolderson arrow_drop_down ch…" at bounding box center [630, 414] width 874 height 2710
click at [635, 153] on input "0.5" at bounding box center [650, 153] width 56 height 21
type input "0"
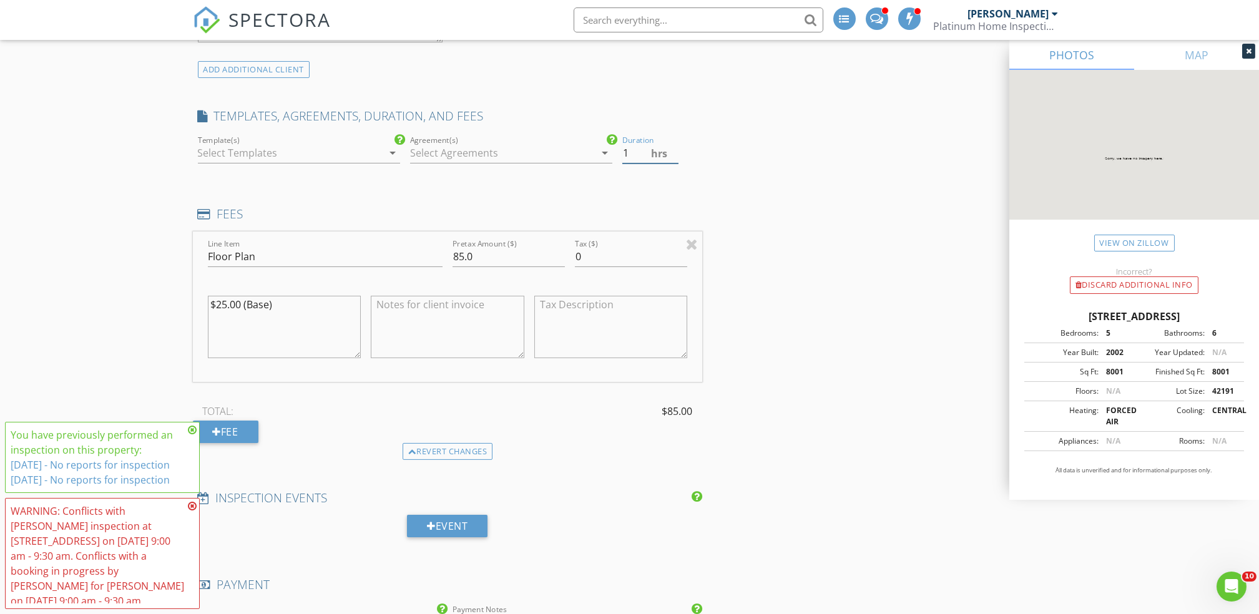
type input "1"
click at [824, 177] on div "INSPECTOR(S) check_box John Bolderson PRIMARY John Bolderson arrow_drop_down ch…" at bounding box center [630, 414] width 874 height 2710
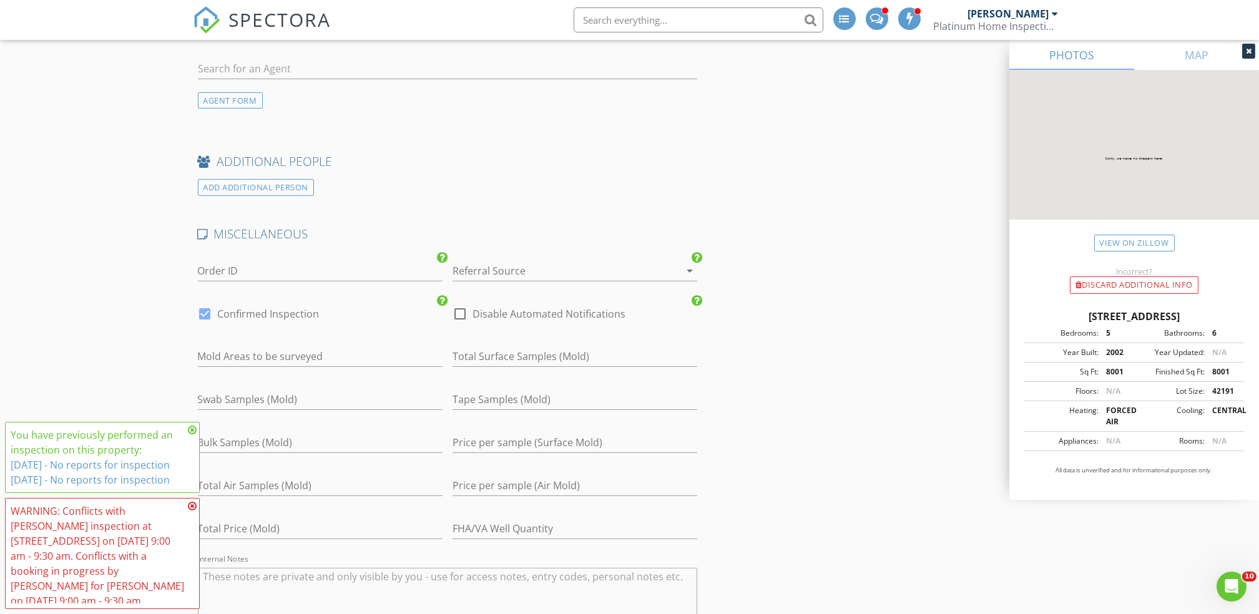
scroll to position [2058, 0]
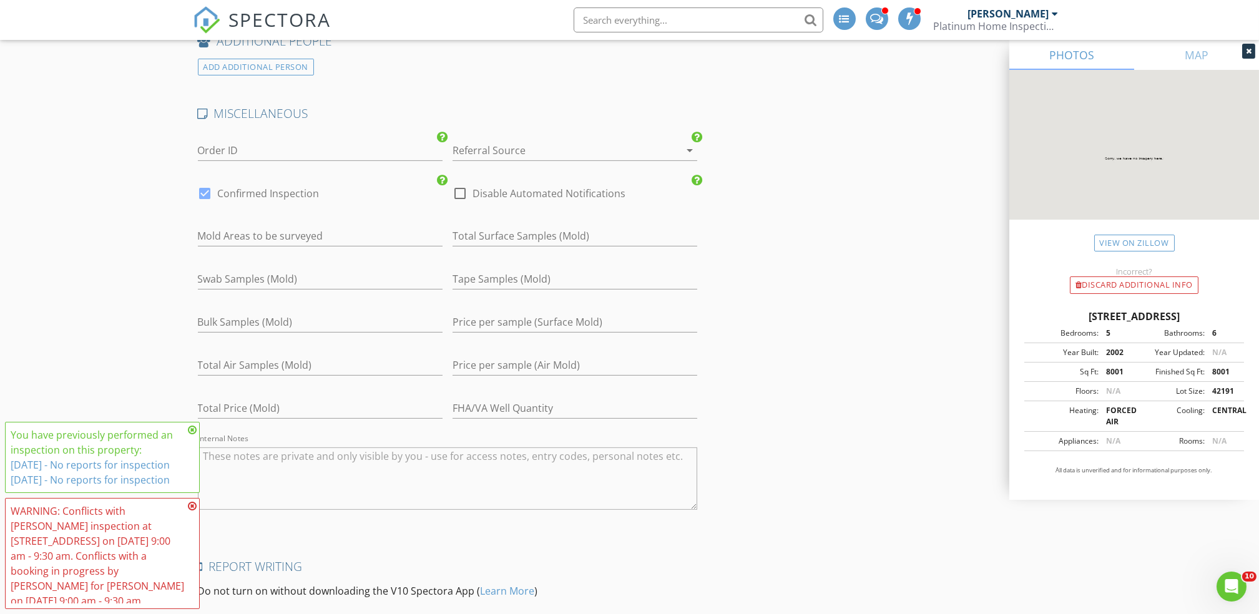
click at [517, 152] on div at bounding box center [557, 150] width 210 height 20
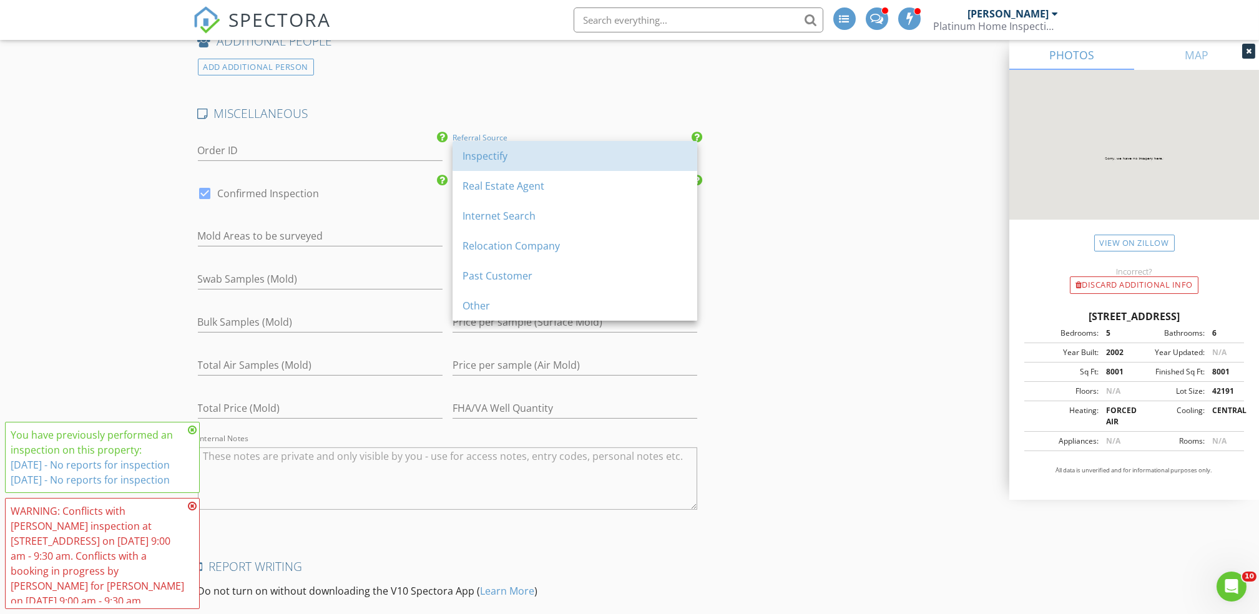
click at [517, 152] on div "Inspectify" at bounding box center [574, 156] width 225 height 15
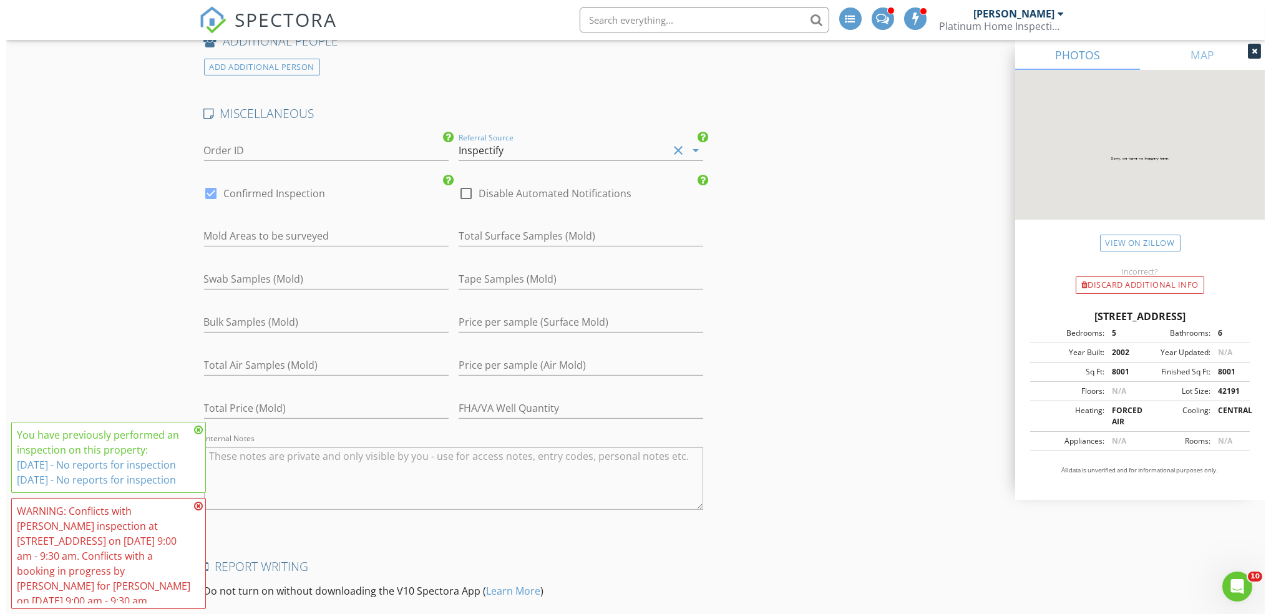
scroll to position [2271, 0]
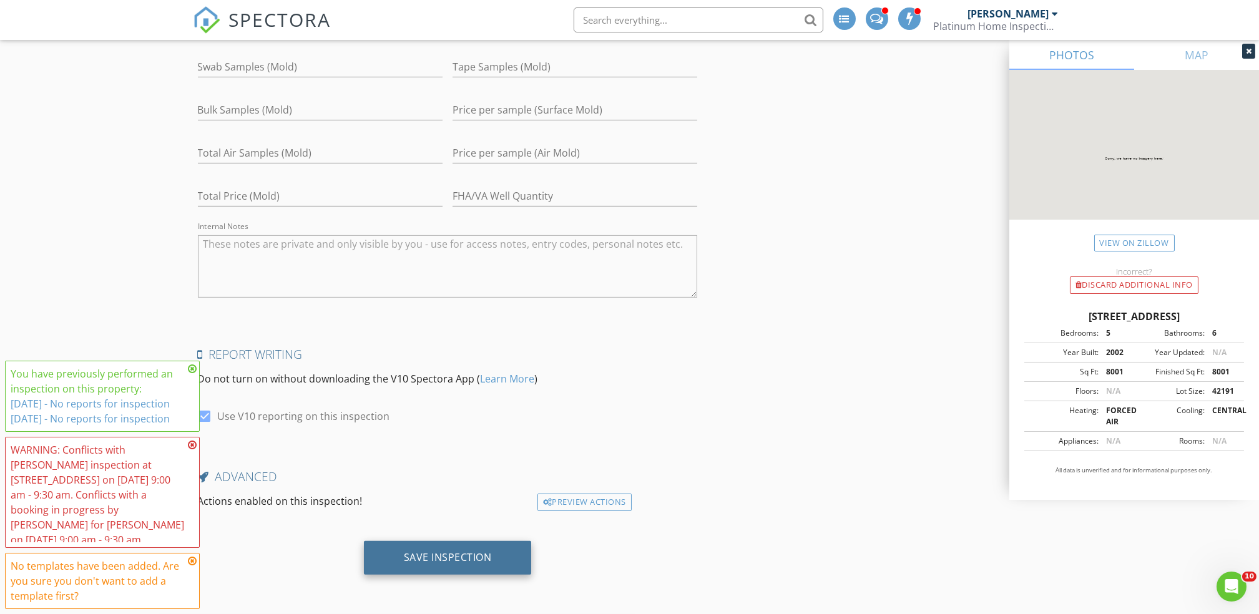
click at [478, 547] on div "Save Inspection" at bounding box center [448, 558] width 168 height 34
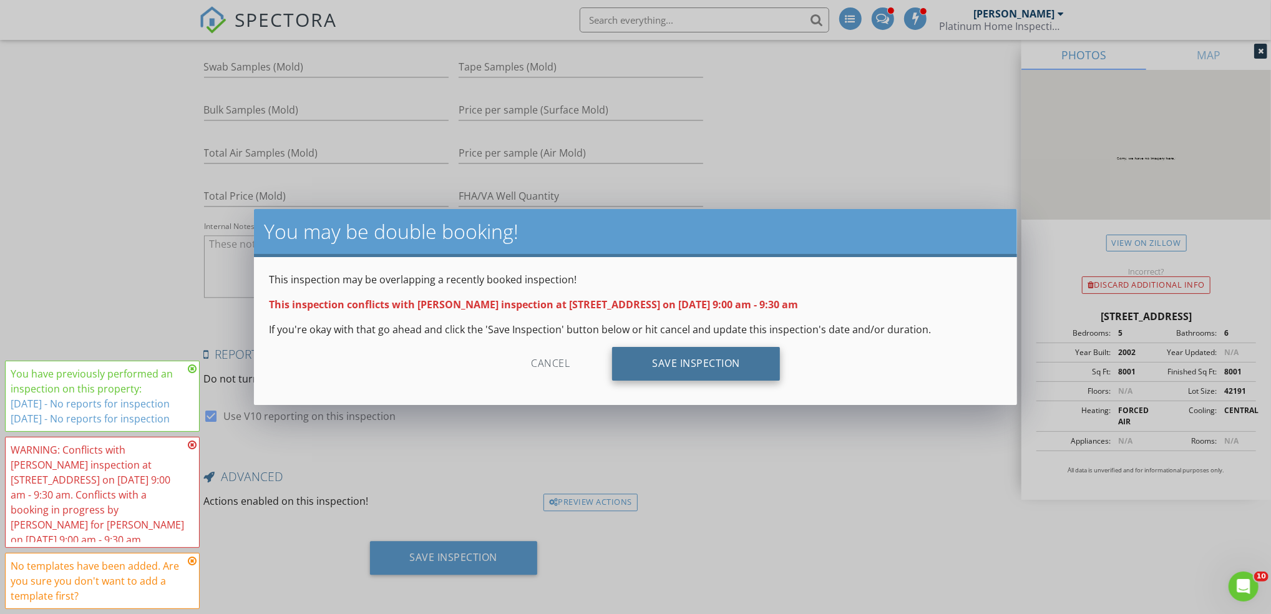
click at [676, 353] on div "Save Inspection" at bounding box center [696, 364] width 168 height 34
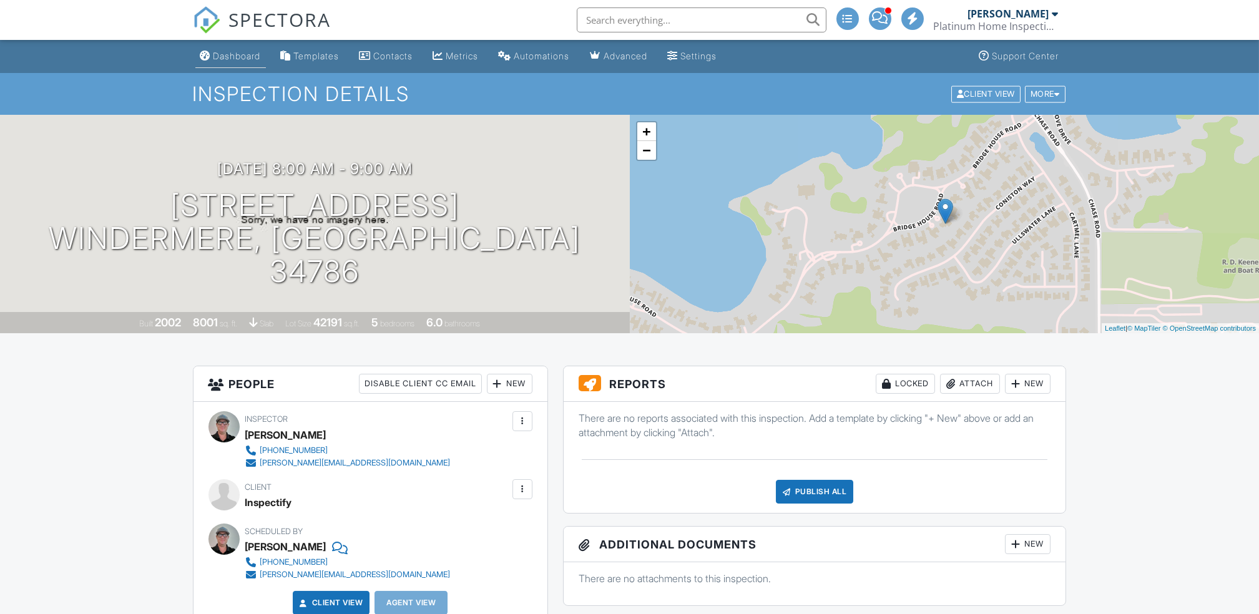
click at [234, 54] on div "Dashboard" at bounding box center [236, 56] width 47 height 11
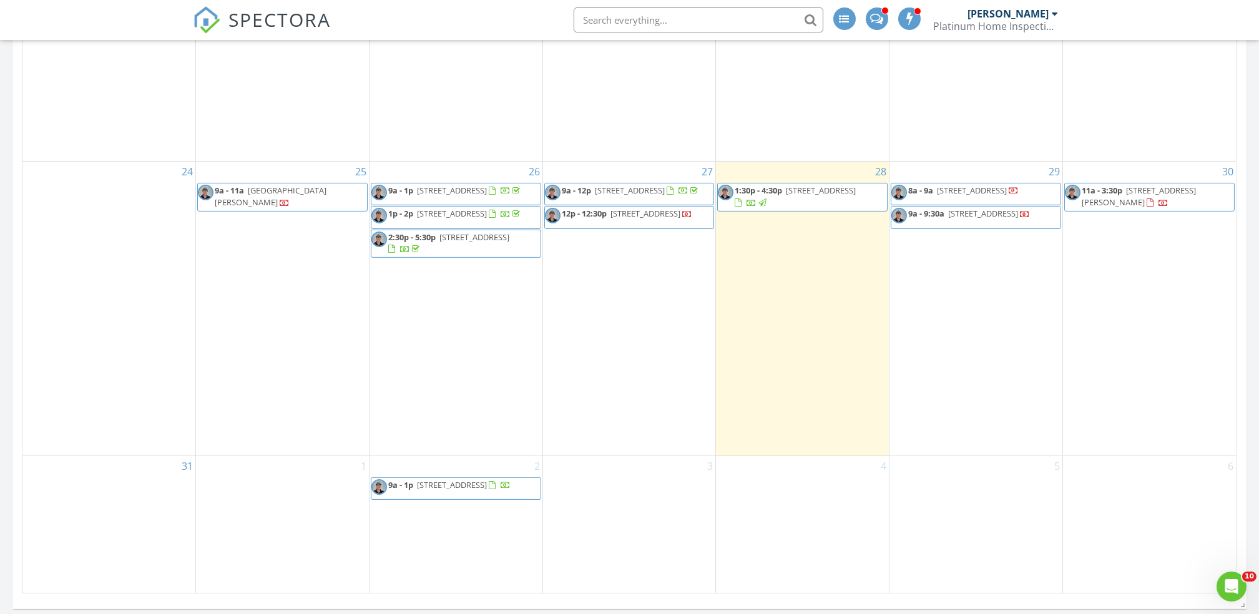
scroll to position [1395, 0]
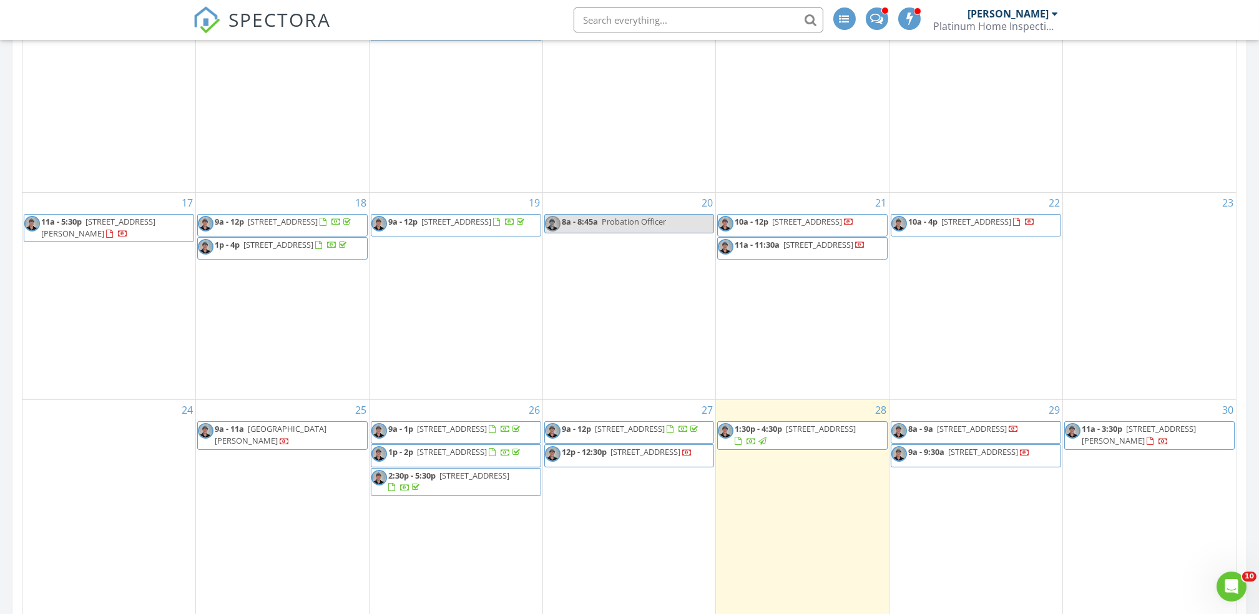
scroll to position [1150, 0]
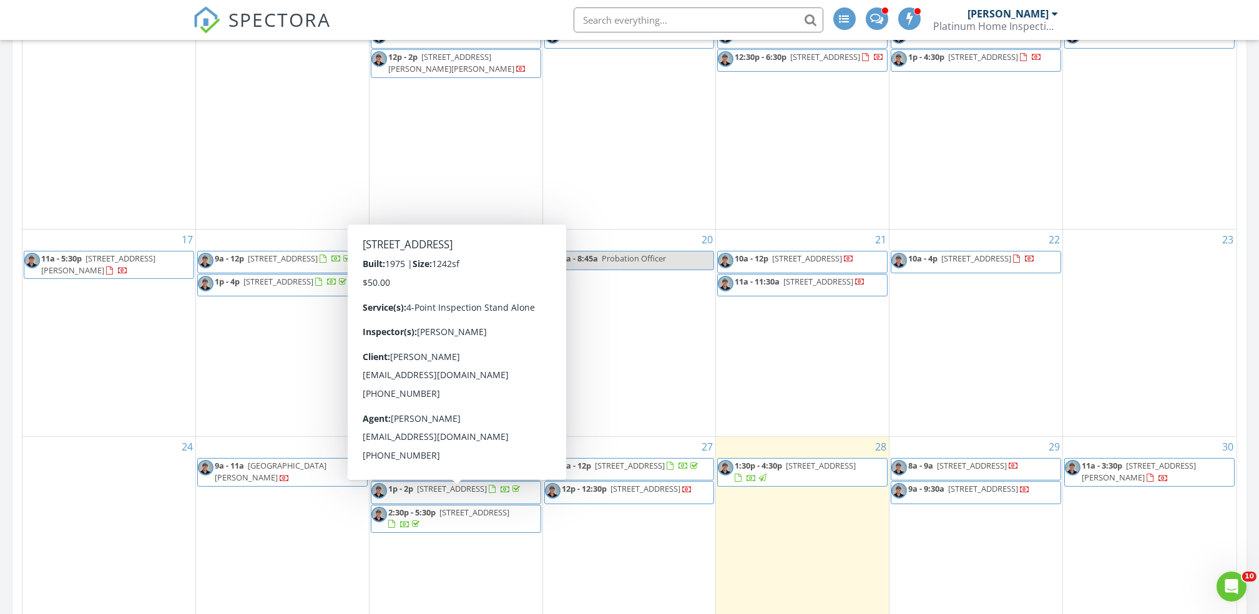
click at [58, 531] on div "24" at bounding box center [108, 584] width 173 height 294
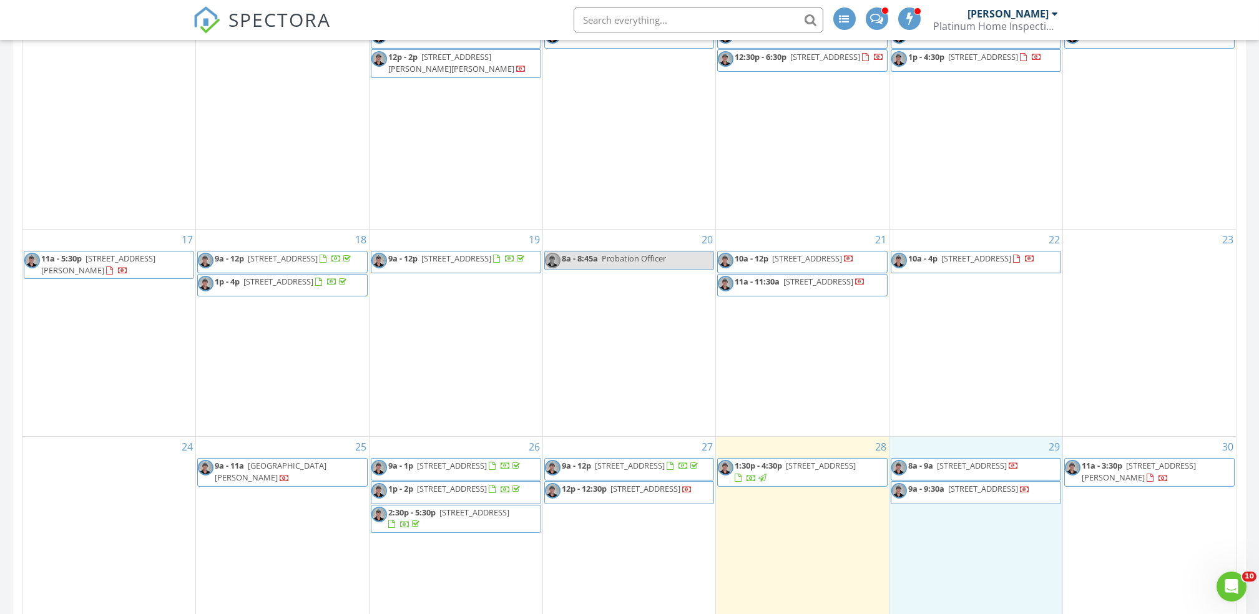
click at [993, 535] on div "29 8a - 9a 11048 Bridge House Rd, Windermere 34786 9a - 9:30a 10043 SW 202nd Ci…" at bounding box center [975, 584] width 173 height 294
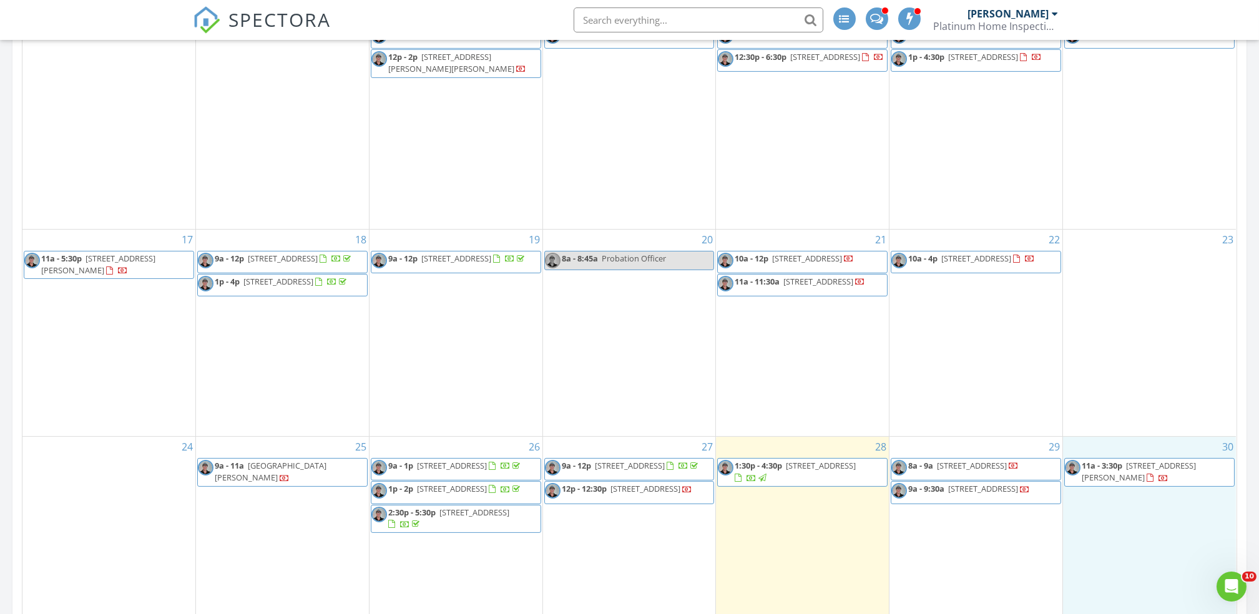
click at [1136, 578] on div "30 11a - 3:30p 4911 Drawdy Ct, St. Cloud 34771" at bounding box center [1149, 584] width 173 height 294
click at [952, 471] on span "[STREET_ADDRESS]" at bounding box center [972, 465] width 70 height 11
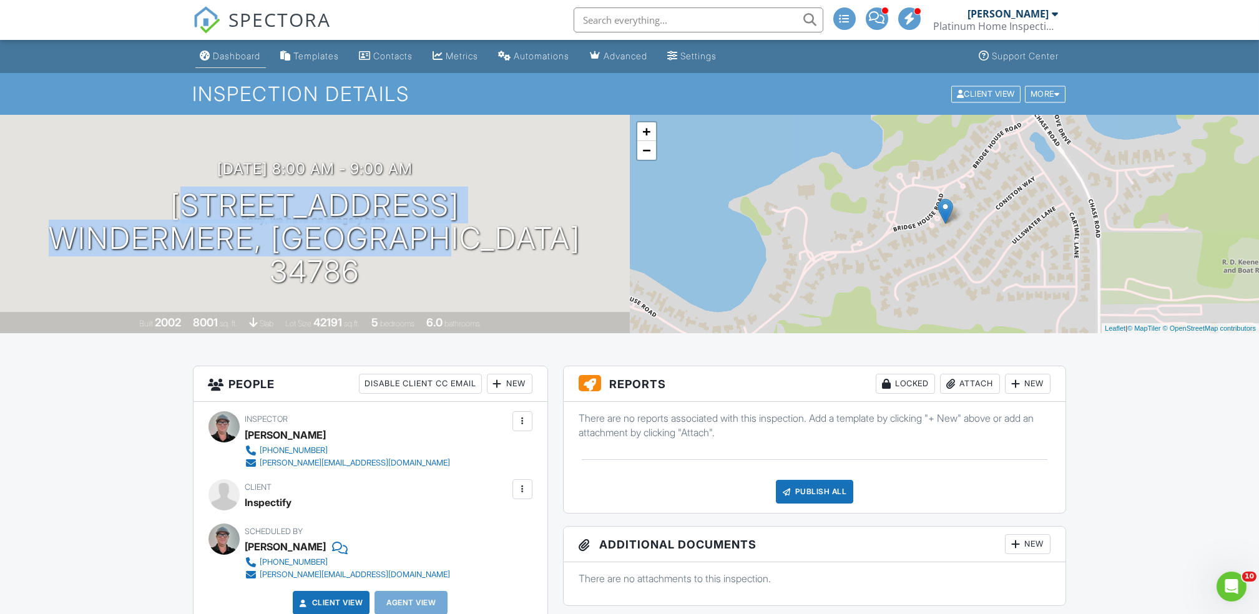
click at [247, 52] on div "Dashboard" at bounding box center [236, 56] width 47 height 11
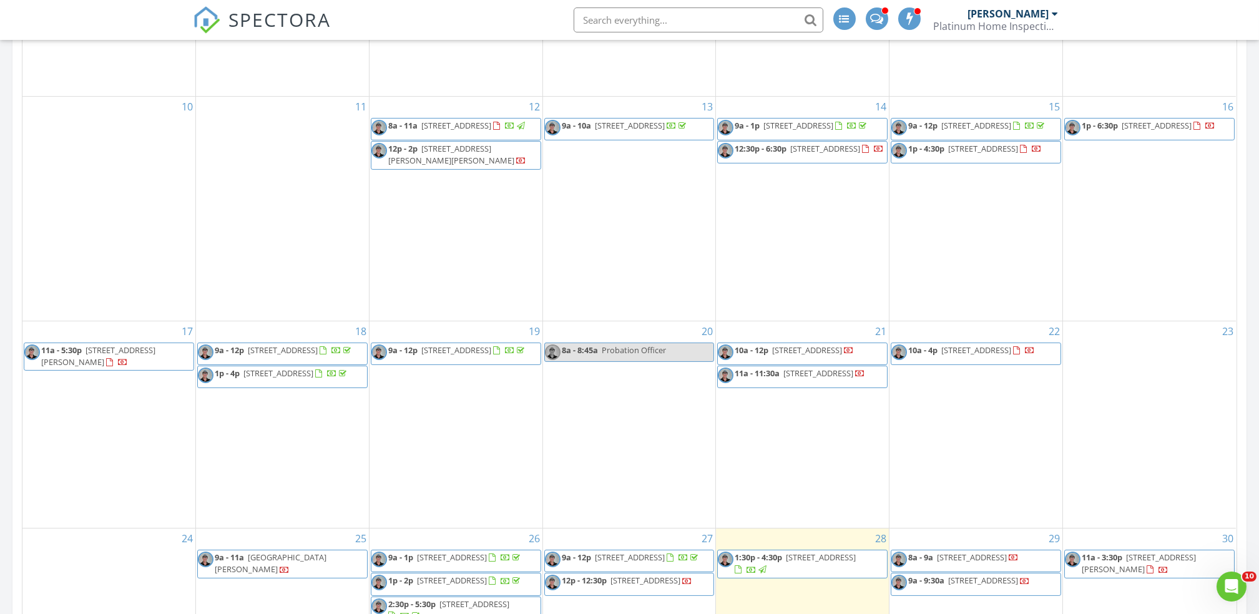
click at [1020, 587] on div at bounding box center [1025, 581] width 10 height 12
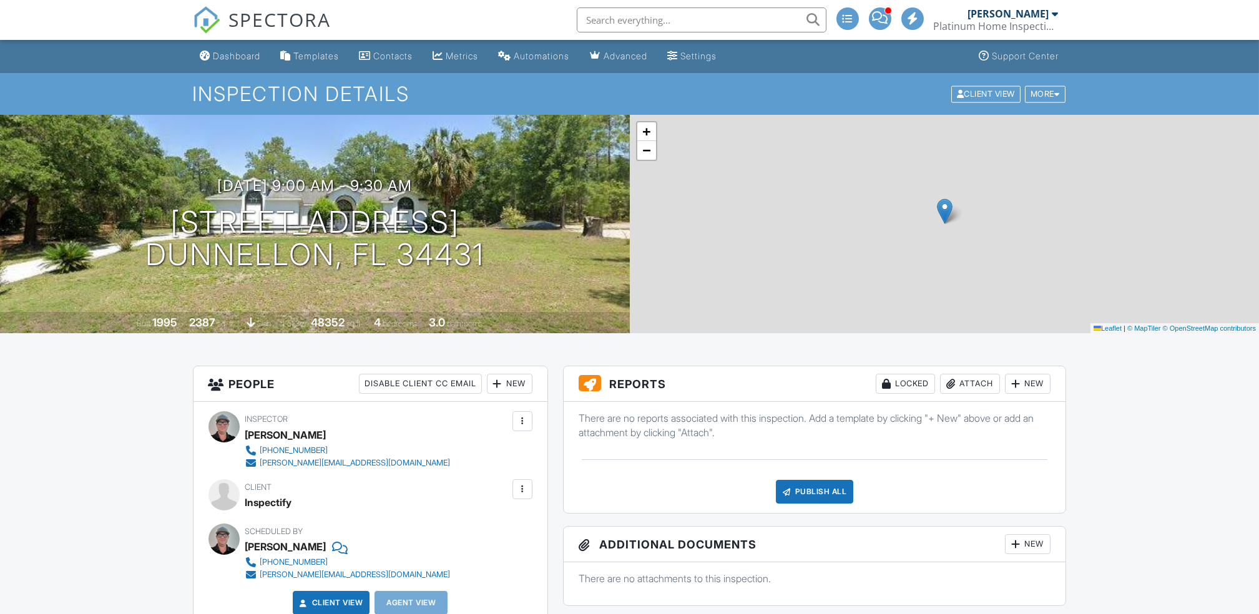
drag, startPoint x: 381, startPoint y: 250, endPoint x: 494, endPoint y: 256, distance: 113.1
click at [494, 256] on div "08/29/2025 9:00 am - 9:30 am 10043 SW 202nd Cir Dunnellon, FL 34431" at bounding box center [315, 224] width 630 height 94
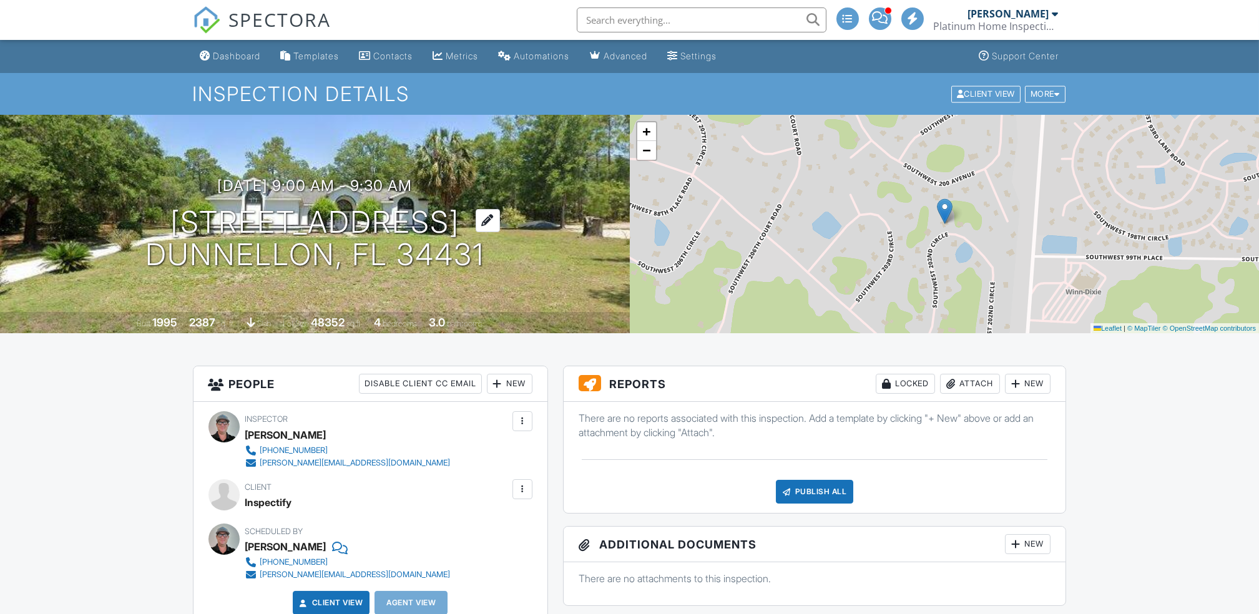
drag, startPoint x: 494, startPoint y: 256, endPoint x: 151, endPoint y: 212, distance: 346.1
click at [151, 212] on div "08/29/2025 9:00 am - 9:30 am 10043 SW 202nd Cir Dunnellon, FL 34431" at bounding box center [315, 224] width 630 height 94
copy h1 "10043 SW 202nd Cir Dunnellon, FL 34431"
click at [552, 245] on div "08/29/2025 9:00 am - 9:30 am 10043 SW 202nd Cir Dunnellon, FL 34431" at bounding box center [315, 224] width 630 height 94
click at [247, 56] on div "Dashboard" at bounding box center [236, 56] width 47 height 11
